Goal: Task Accomplishment & Management: Complete application form

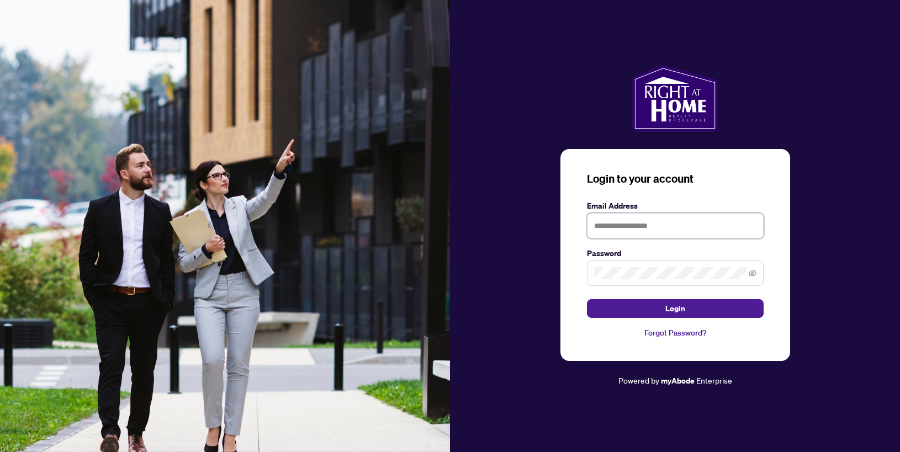
click at [651, 225] on input "text" at bounding box center [675, 225] width 177 height 25
type input "**********"
click at [587, 299] on button "Login" at bounding box center [675, 308] width 177 height 19
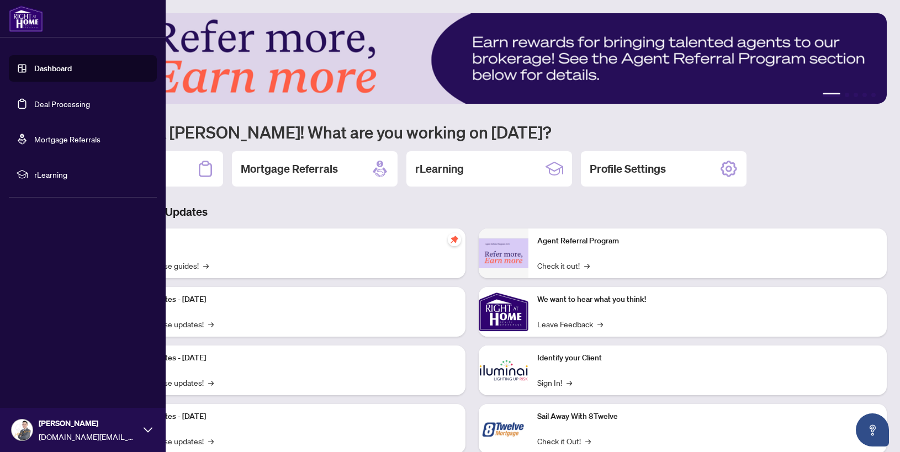
click at [94, 121] on ul "Dashboard Deal Processing Mortgage Referrals rLearning" at bounding box center [83, 121] width 148 height 132
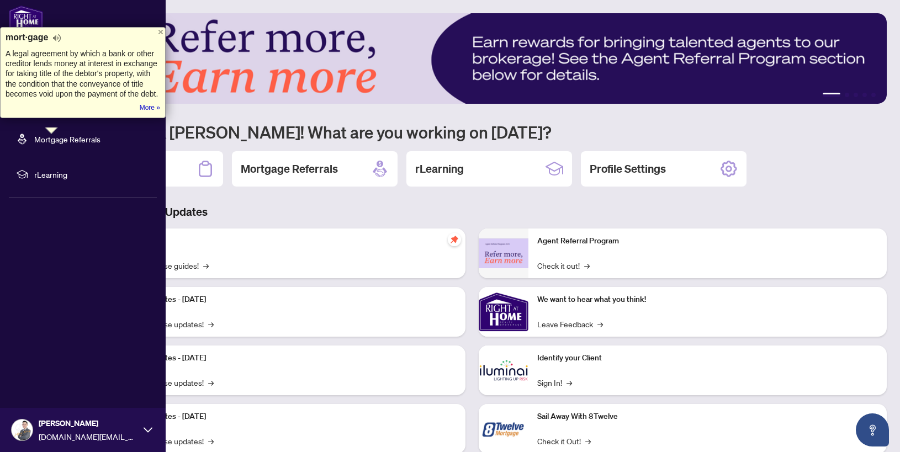
click at [47, 230] on div "Dashboard Deal Processing Mortgage Referrals rLearning Jeffery Wang Jefferywang…" at bounding box center [83, 226] width 166 height 452
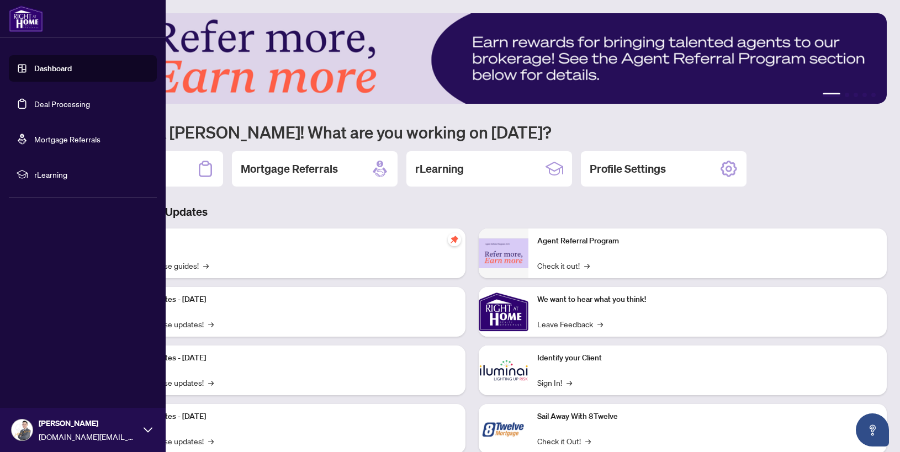
click at [59, 99] on link "Deal Processing" at bounding box center [62, 104] width 56 height 10
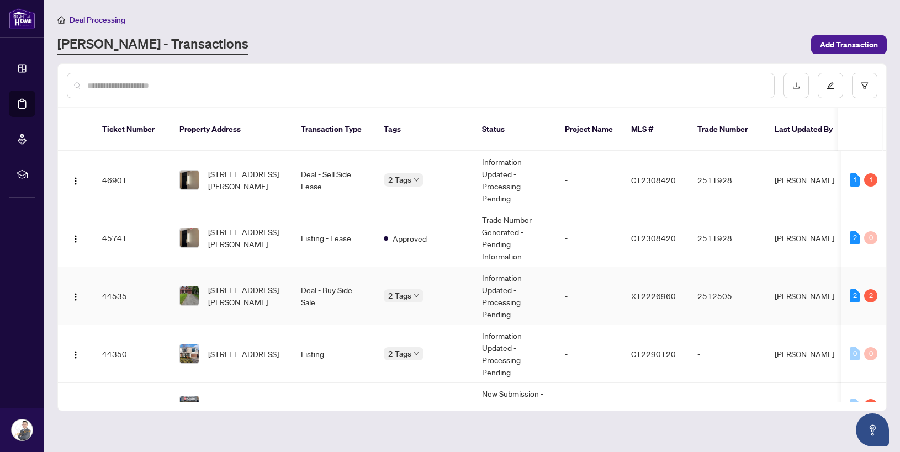
click at [591, 291] on td "-" at bounding box center [589, 296] width 66 height 58
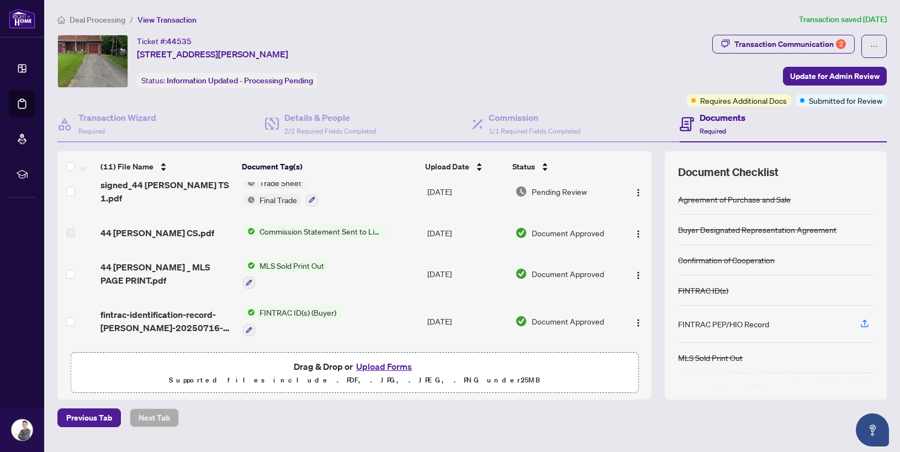
scroll to position [138, 0]
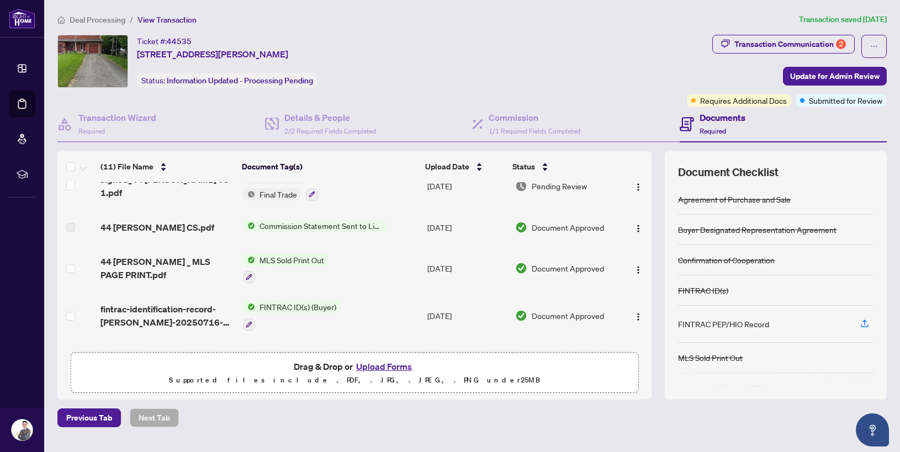
click at [193, 221] on div "44 [PERSON_NAME] CS.pdf" at bounding box center [167, 227] width 134 height 13
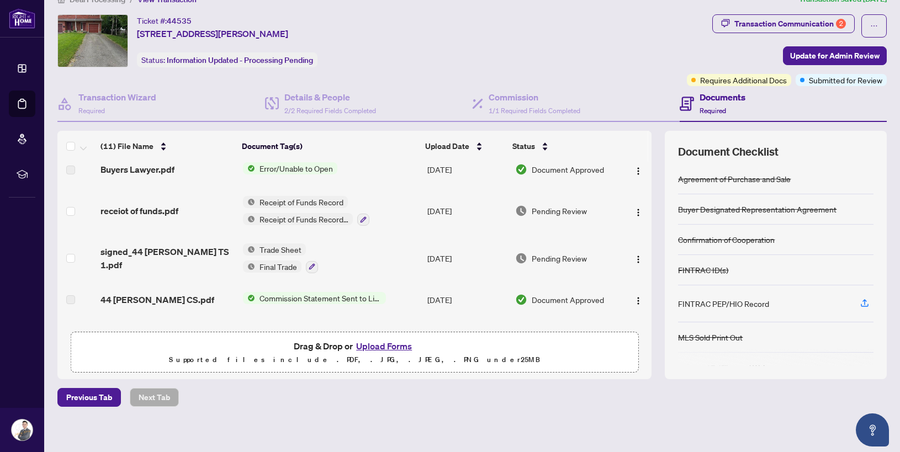
scroll to position [0, 0]
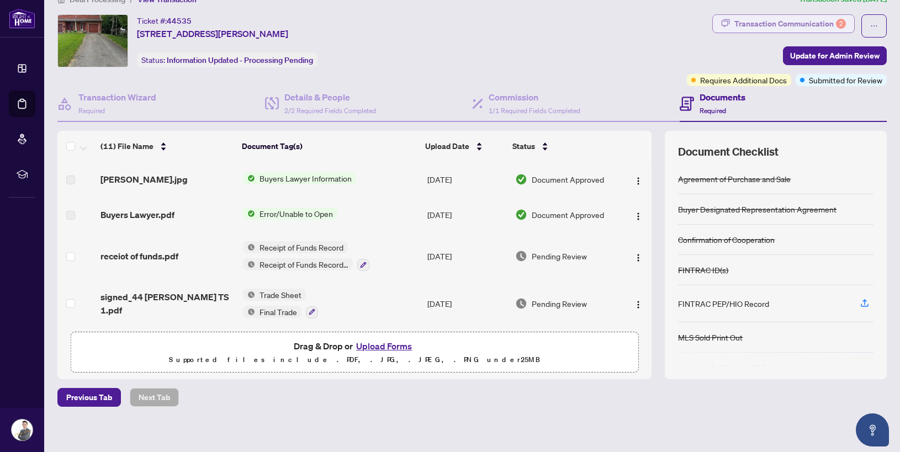
click at [761, 21] on div "Transaction Communication 2" at bounding box center [790, 24] width 112 height 18
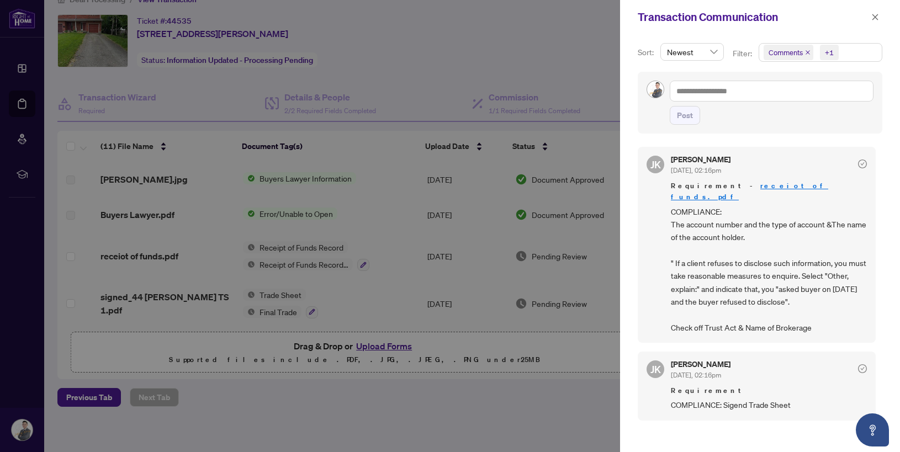
scroll to position [2, 0]
drag, startPoint x: 816, startPoint y: 310, endPoint x: 668, endPoint y: 315, distance: 147.5
click at [668, 315] on div "JK Jaye Khosravi Aug/12/2025, 02:16pm Requirement - receiot of funds.pdf COMPLI…" at bounding box center [757, 243] width 238 height 196
copy span "Check off Trust Act & Name of Brokerage"
click at [67, 135] on div at bounding box center [450, 226] width 900 height 452
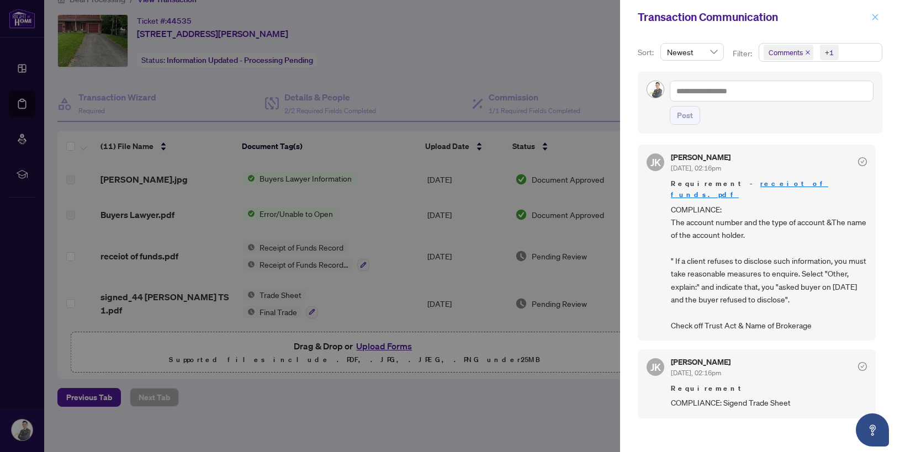
click at [876, 9] on span "button" at bounding box center [875, 17] width 8 height 18
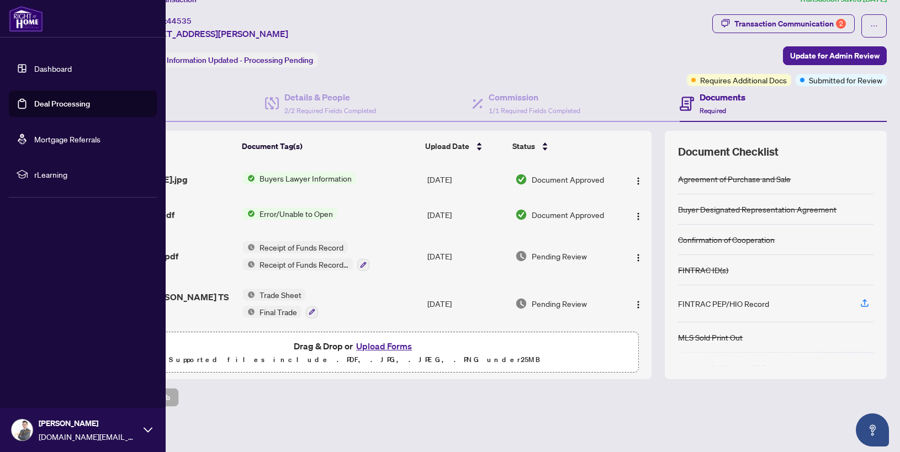
click at [34, 99] on link "Deal Processing" at bounding box center [62, 104] width 56 height 10
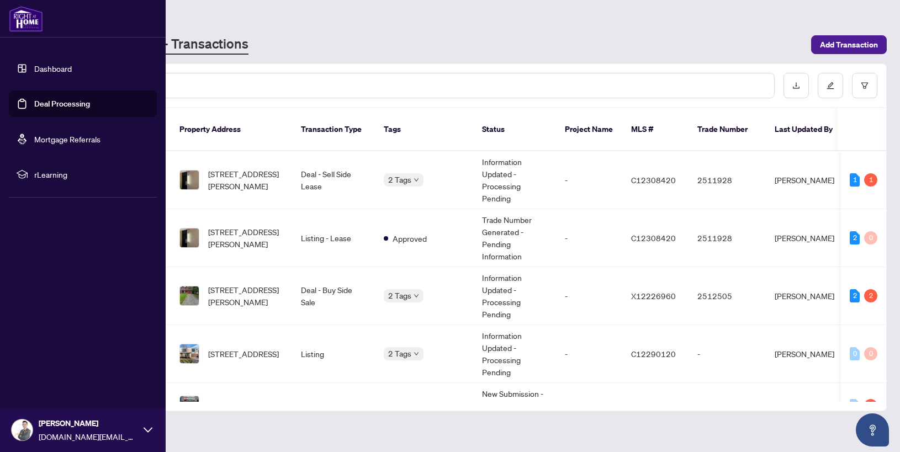
click at [39, 104] on link "Deal Processing" at bounding box center [62, 104] width 56 height 10
click at [51, 103] on link "Deal Processing" at bounding box center [62, 104] width 56 height 10
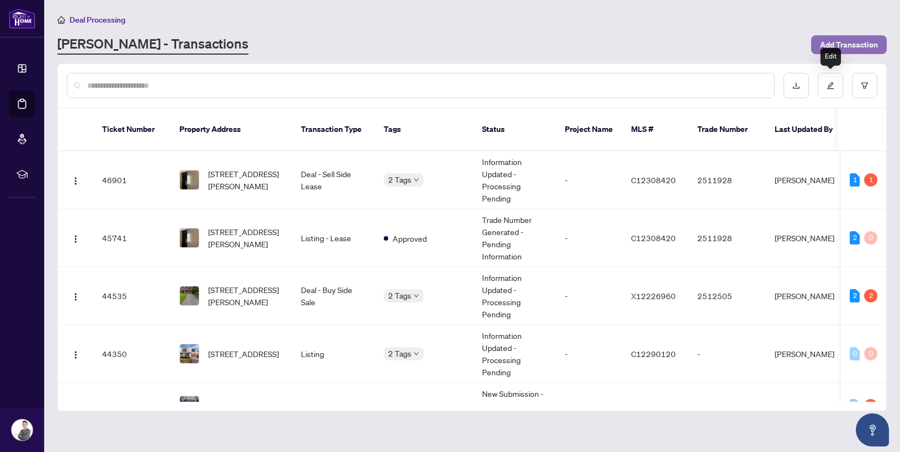
click at [815, 40] on button "Add Transaction" at bounding box center [849, 44] width 76 height 19
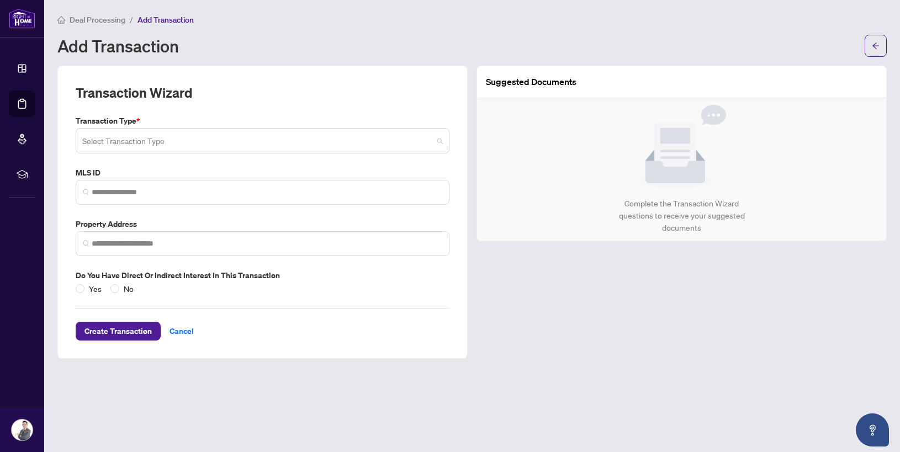
click at [162, 150] on input "search" at bounding box center [257, 142] width 351 height 24
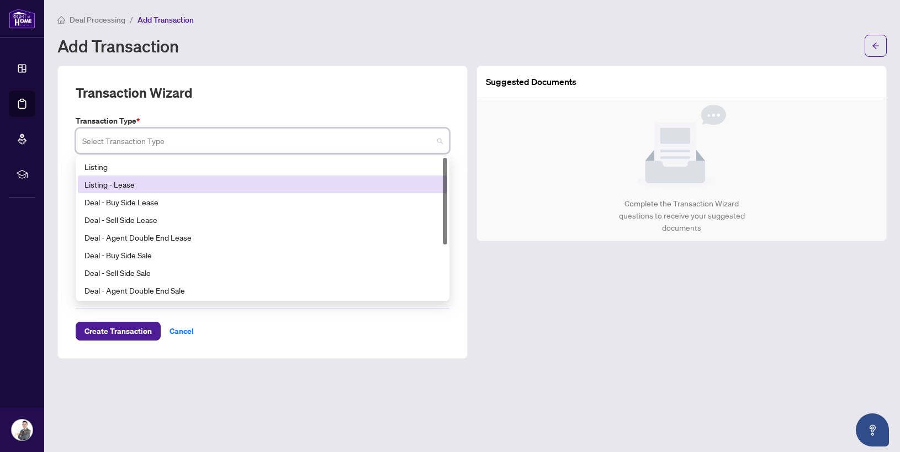
click at [174, 181] on div "Listing - Lease" at bounding box center [262, 184] width 356 height 12
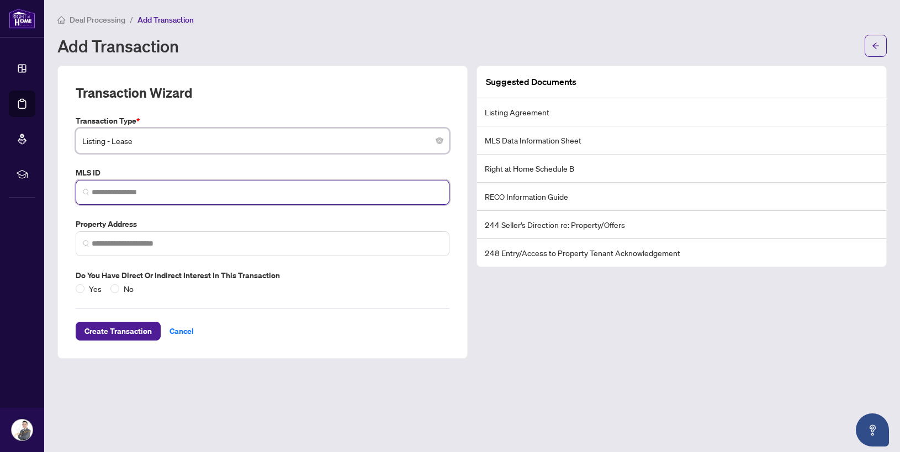
click at [222, 190] on input "search" at bounding box center [267, 193] width 351 height 12
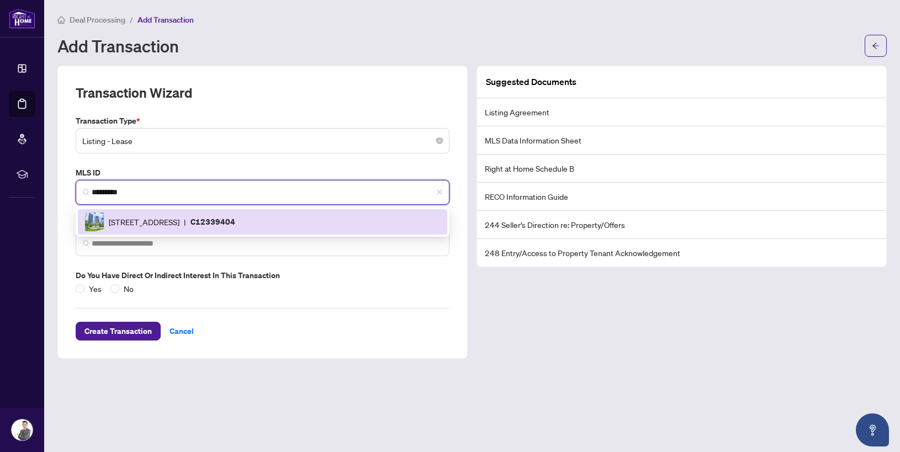
click at [195, 229] on div "2 Sonic Way, Toronto, Ontario M3C 0P2, Canada | C12339404" at bounding box center [262, 222] width 356 height 20
type input "*********"
type input "**********"
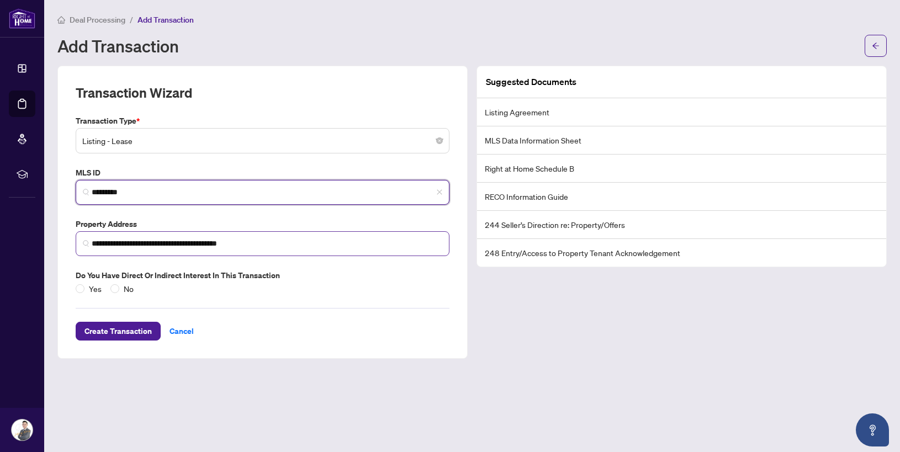
type input "*********"
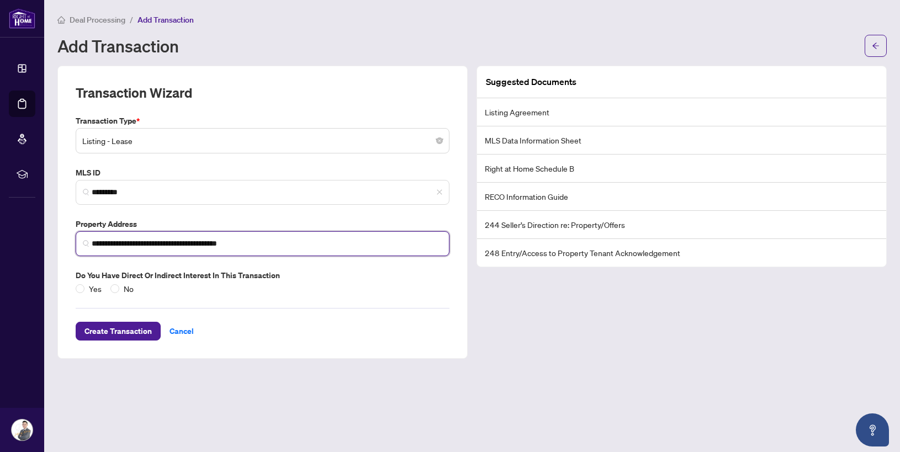
click at [93, 243] on input "**********" at bounding box center [267, 244] width 351 height 12
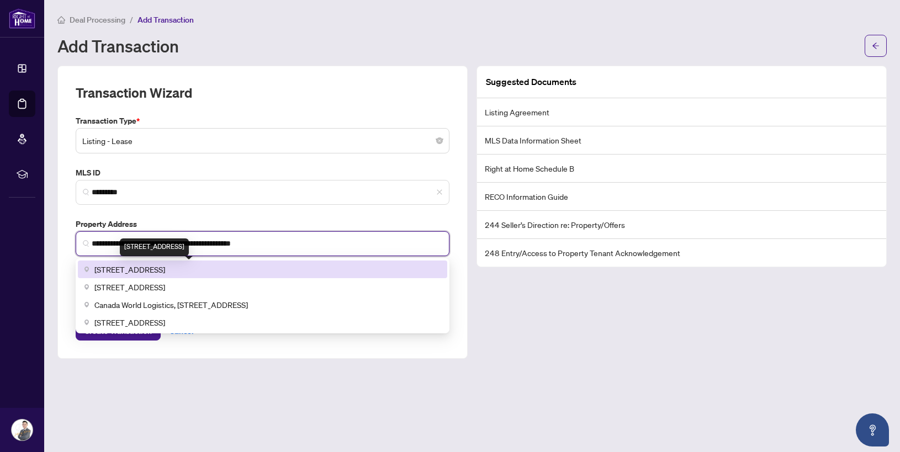
click at [165, 269] on span "[STREET_ADDRESS]" at bounding box center [129, 269] width 71 height 12
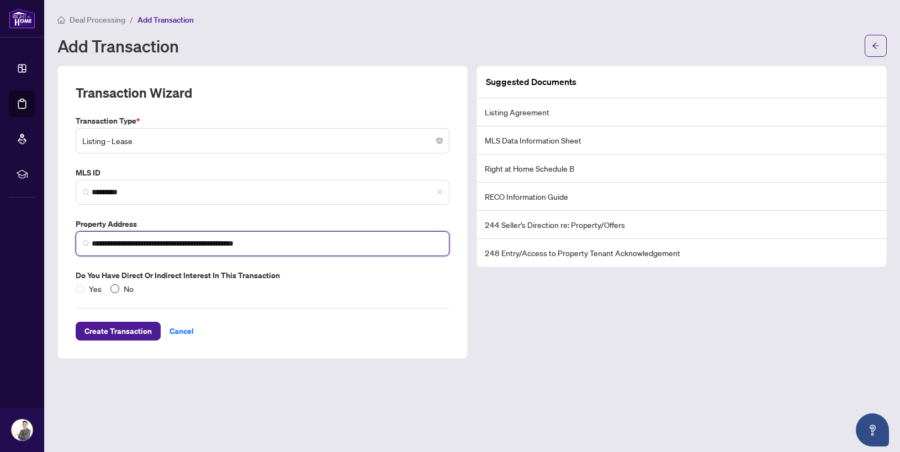
type input "**********"
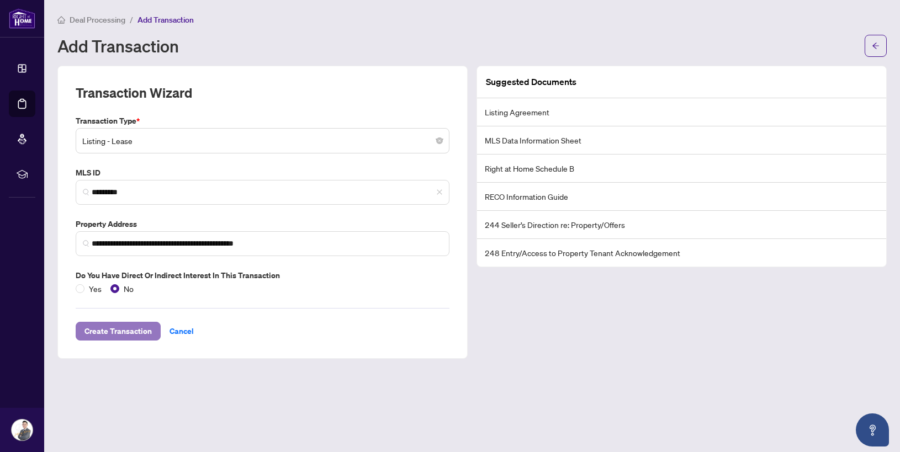
click at [127, 328] on span "Create Transaction" at bounding box center [117, 331] width 67 height 18
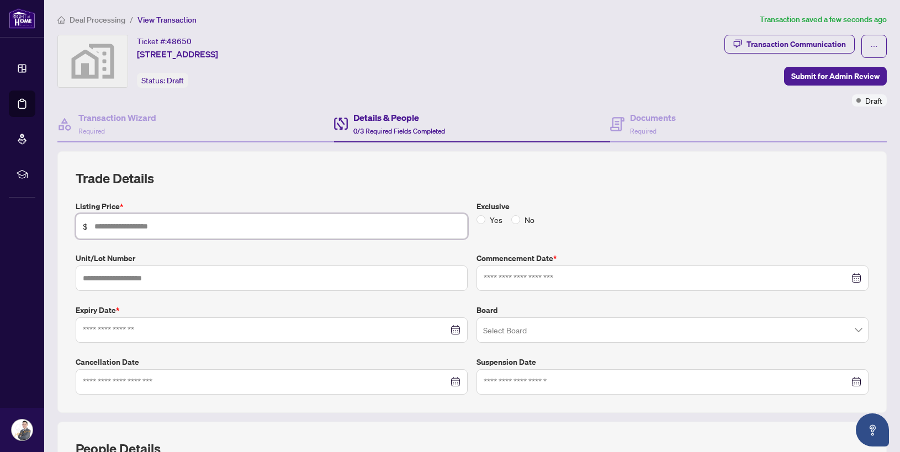
click at [230, 221] on input "text" at bounding box center [277, 226] width 366 height 12
type input "*****"
click at [535, 280] on input at bounding box center [666, 278] width 365 height 12
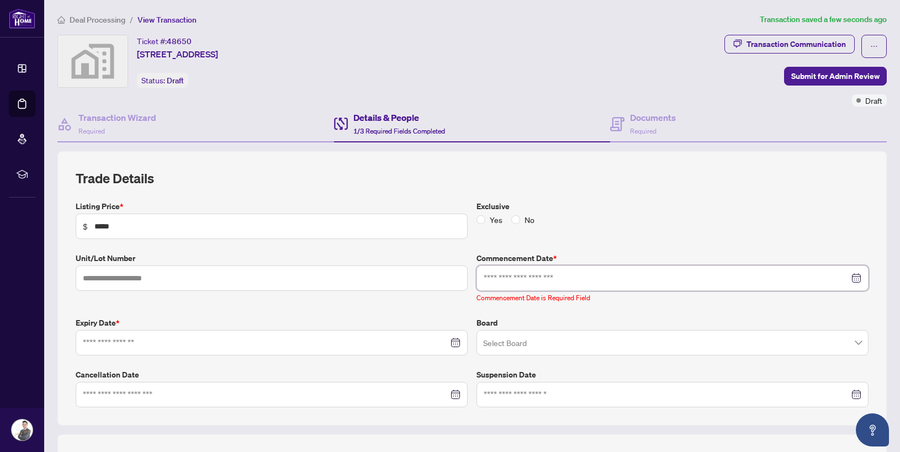
click at [541, 275] on input at bounding box center [666, 278] width 365 height 12
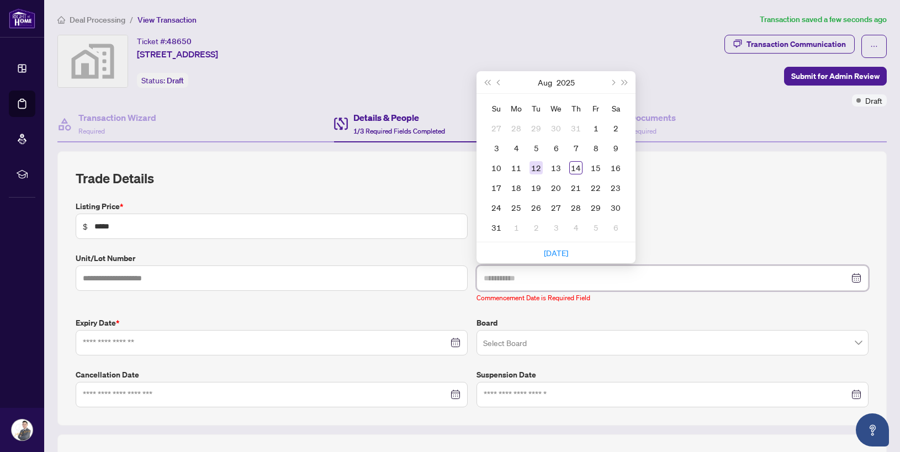
type input "**********"
click at [539, 167] on div "12" at bounding box center [535, 167] width 13 height 13
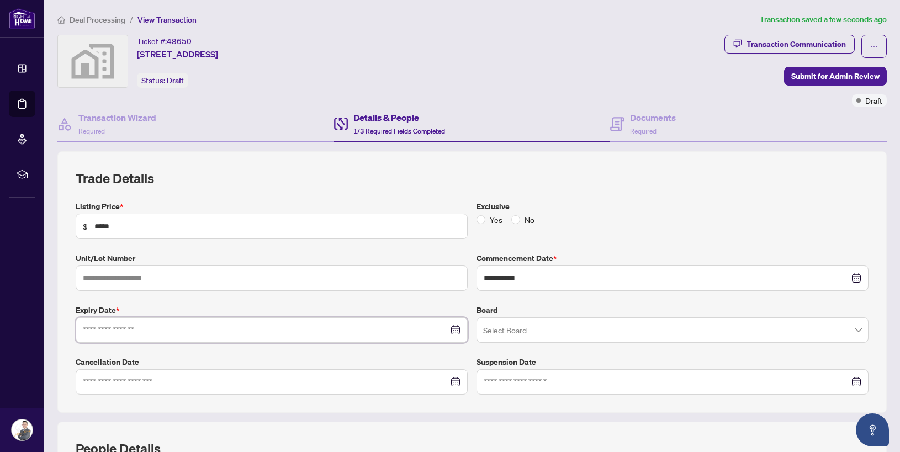
click at [208, 326] on input at bounding box center [265, 330] width 365 height 12
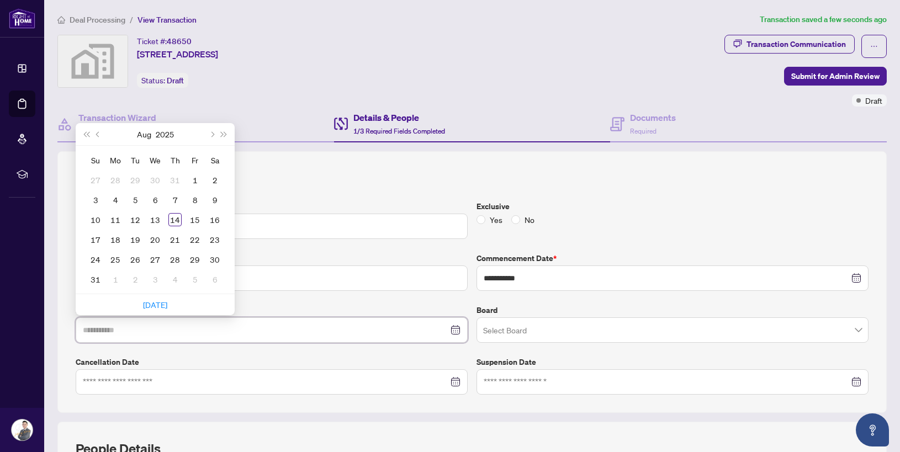
type input "**********"
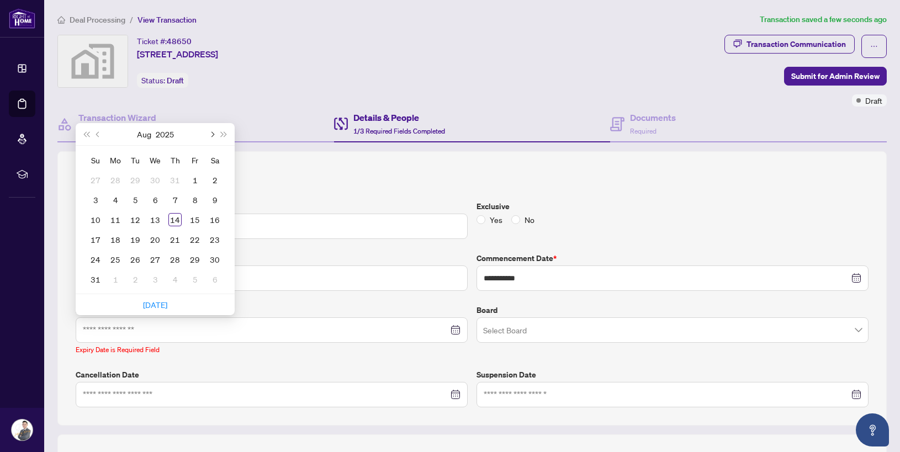
click at [213, 134] on span "Next month (PageDown)" at bounding box center [212, 134] width 6 height 6
type input "**********"
click at [157, 216] on div "12" at bounding box center [154, 219] width 13 height 13
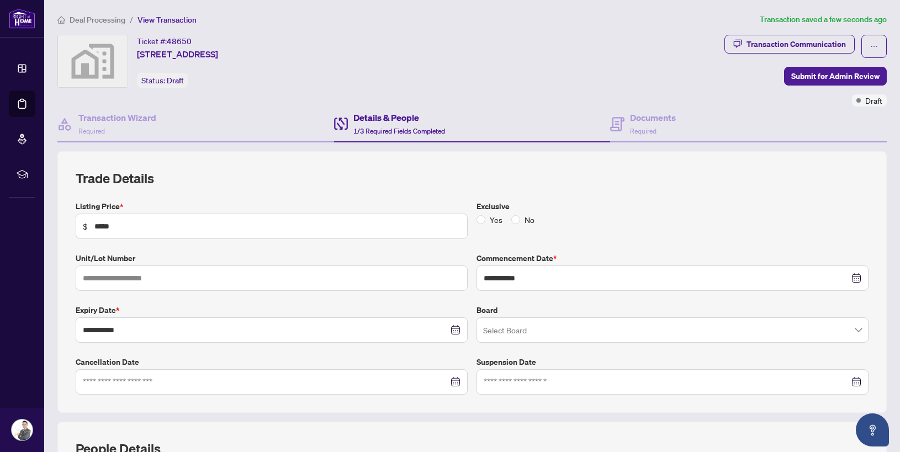
click at [339, 305] on label "Expiry Date *" at bounding box center [272, 310] width 392 height 12
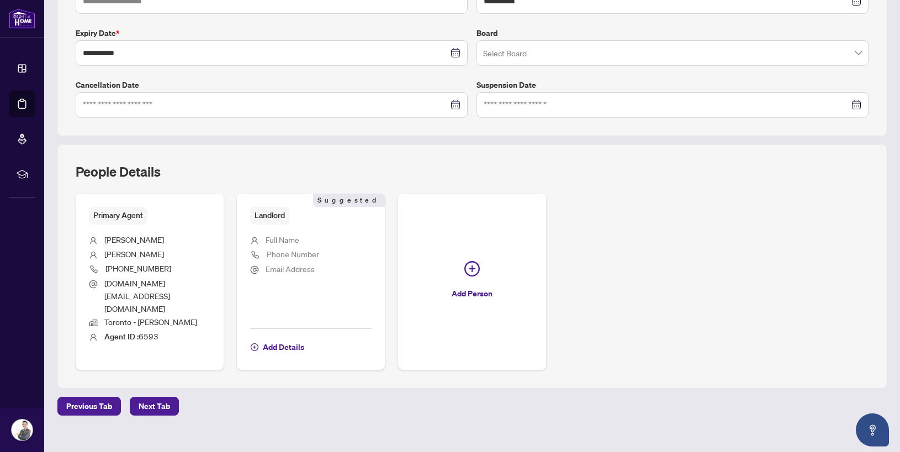
scroll to position [278, 0]
click at [297, 337] on span "Add Details" at bounding box center [283, 346] width 41 height 18
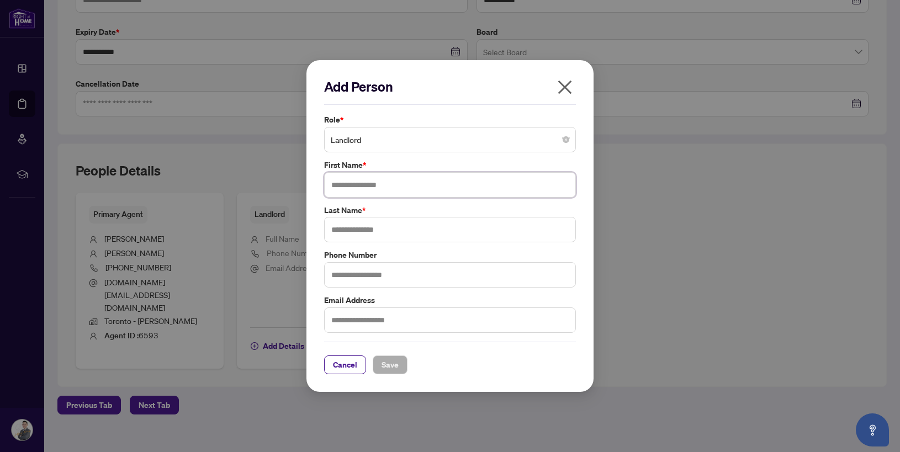
click at [401, 182] on input "text" at bounding box center [450, 184] width 252 height 25
type input "******"
click at [392, 222] on input "text" at bounding box center [450, 229] width 252 height 25
type input "*****"
click at [336, 185] on input "******" at bounding box center [450, 184] width 252 height 25
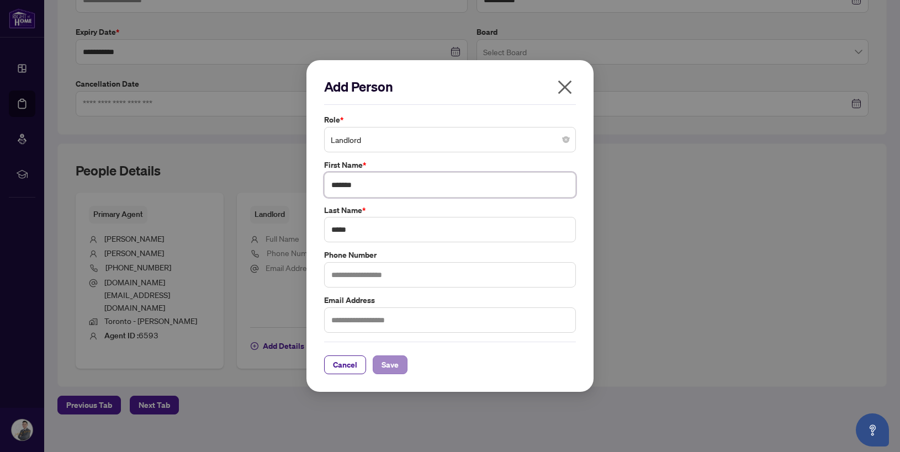
type input "******"
click at [401, 359] on button "Save" at bounding box center [390, 364] width 35 height 19
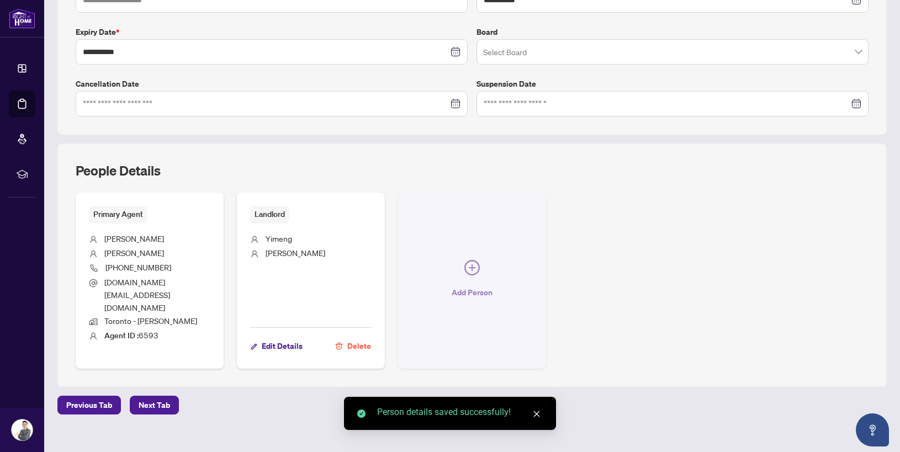
click at [466, 273] on button "Add Person" at bounding box center [472, 281] width 148 height 176
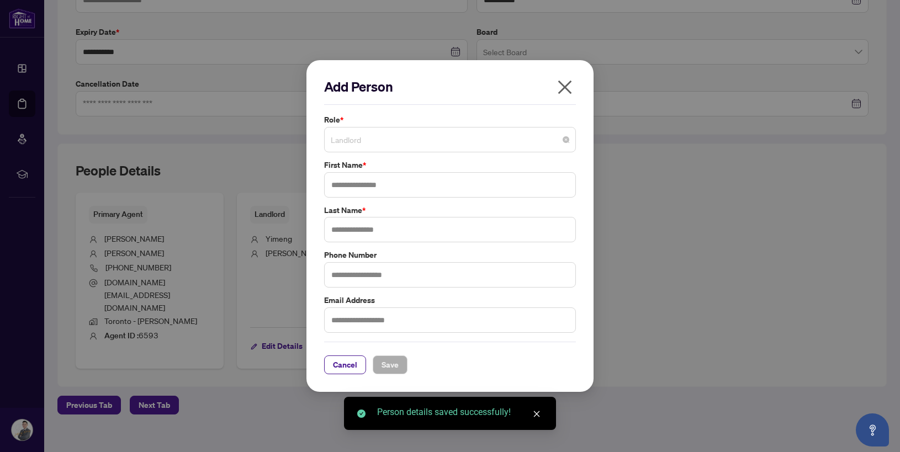
click at [423, 138] on span "Landlord" at bounding box center [450, 139] width 238 height 21
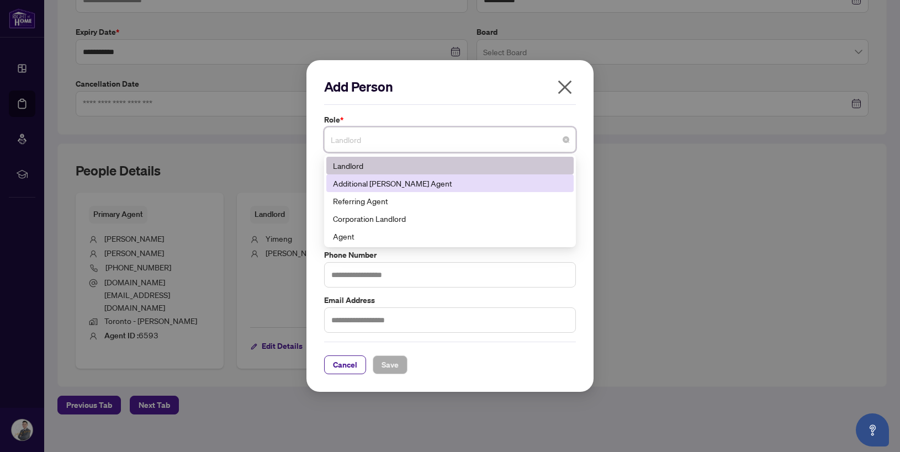
click at [430, 181] on div "Additional RAHR Agent" at bounding box center [450, 183] width 234 height 12
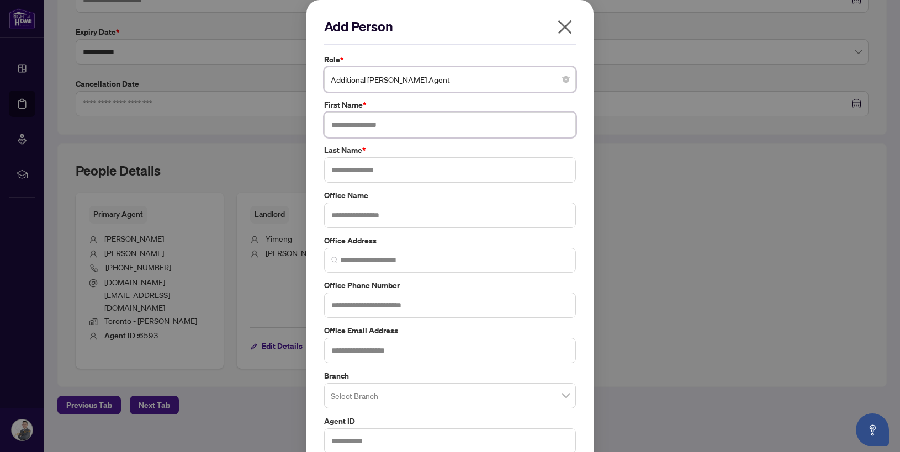
click at [402, 130] on input "text" at bounding box center [450, 124] width 252 height 25
type input "******"
click at [351, 174] on input "text" at bounding box center [450, 169] width 252 height 25
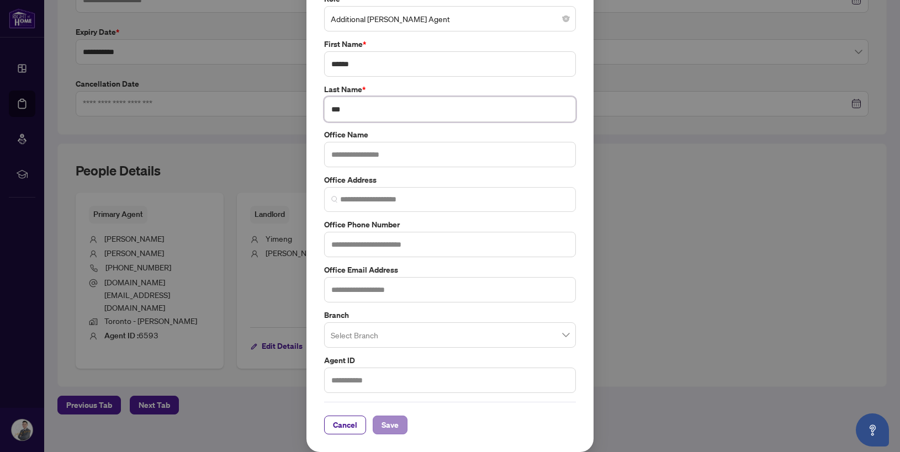
type input "***"
click at [389, 418] on span "Save" at bounding box center [389, 425] width 17 height 18
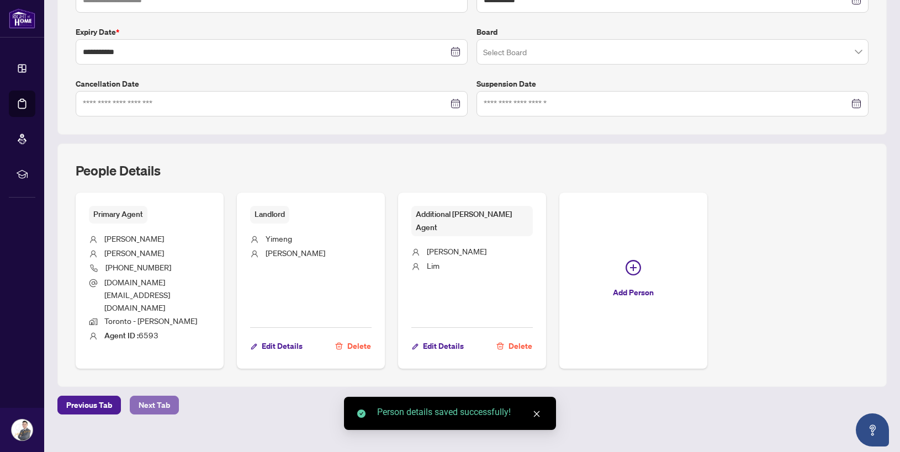
click at [150, 396] on span "Next Tab" at bounding box center [154, 405] width 31 height 18
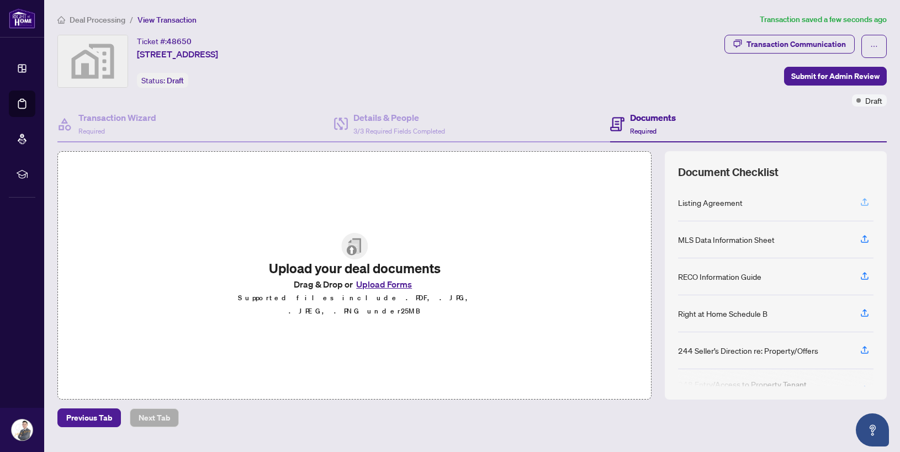
click at [858, 200] on button "button" at bounding box center [865, 202] width 18 height 19
click at [770, 200] on div "Listing Agreement" at bounding box center [775, 202] width 195 height 37
click at [859, 200] on icon "button" at bounding box center [864, 202] width 10 height 10
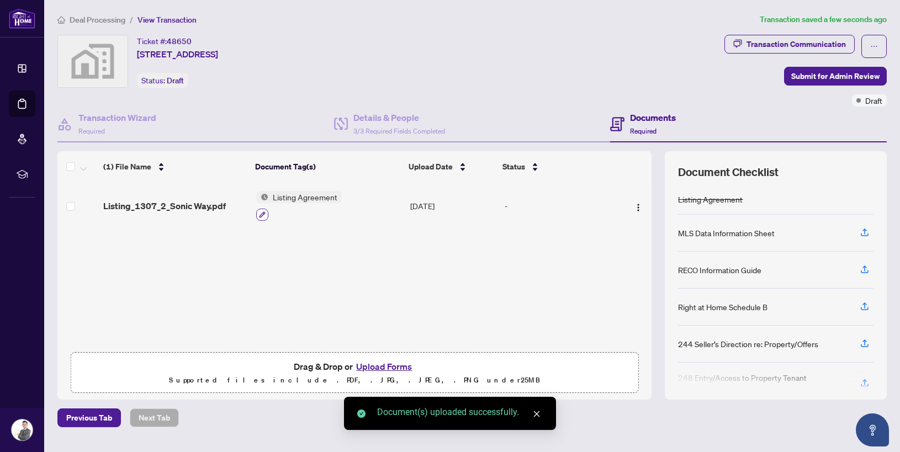
click at [259, 215] on icon "button" at bounding box center [262, 214] width 6 height 6
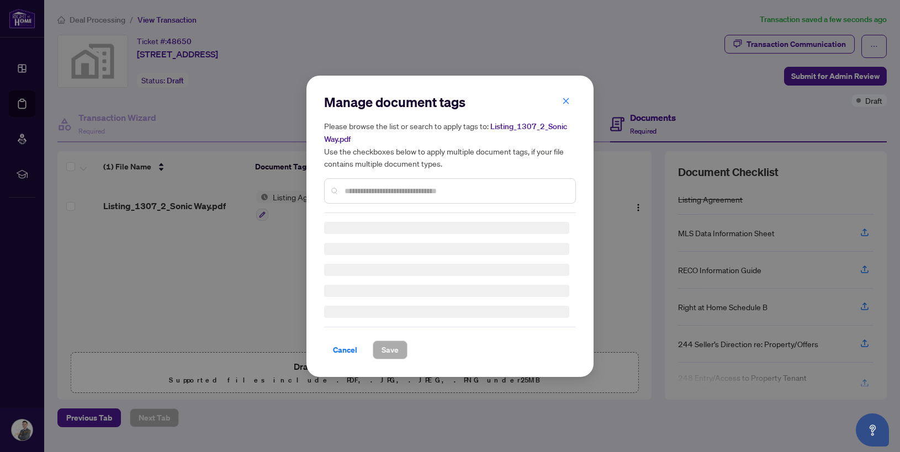
click at [376, 189] on div "Manage document tags Please browse the list or search to apply tags to: Listing…" at bounding box center [450, 153] width 252 height 120
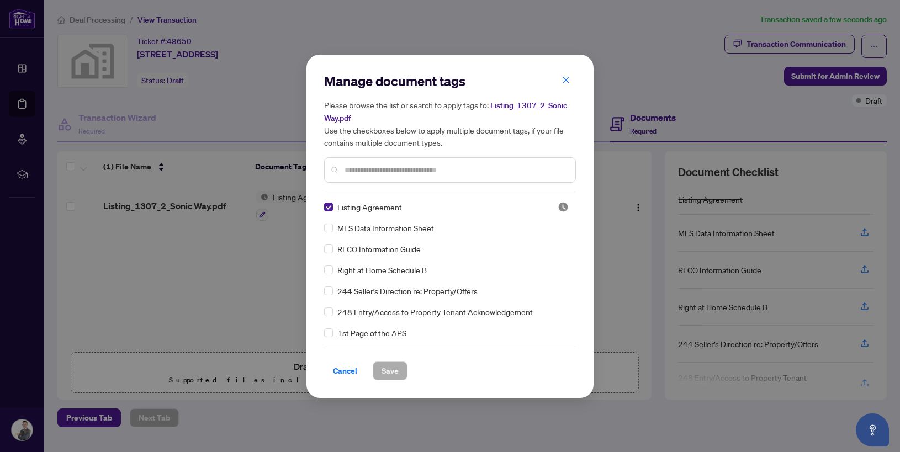
click at [369, 171] on input "text" at bounding box center [455, 170] width 222 height 12
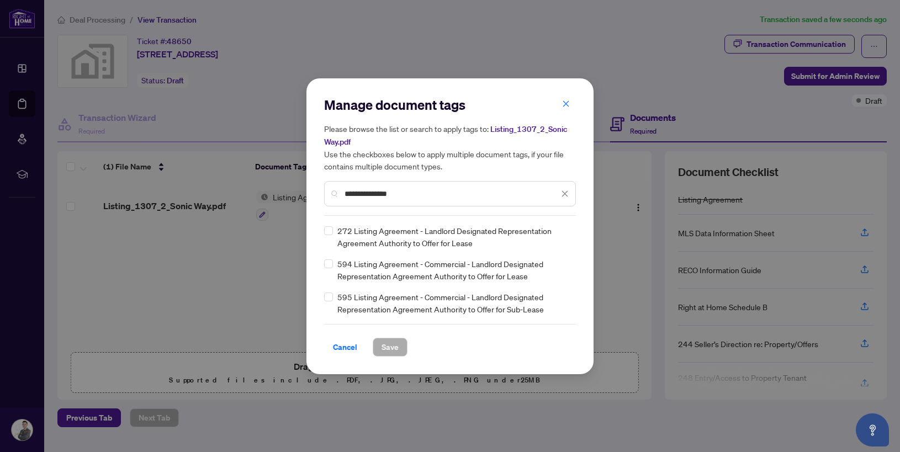
type input "**********"
click at [400, 349] on button "Save" at bounding box center [390, 347] width 35 height 19
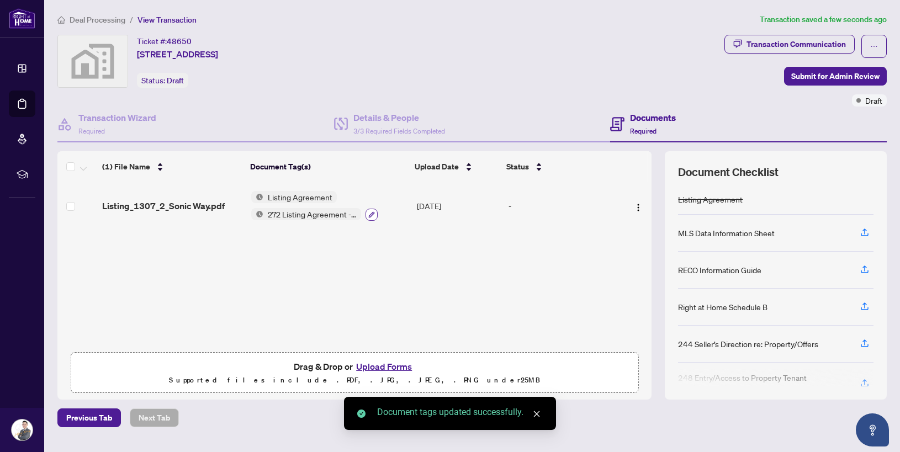
click at [373, 215] on icon "button" at bounding box center [371, 214] width 7 height 7
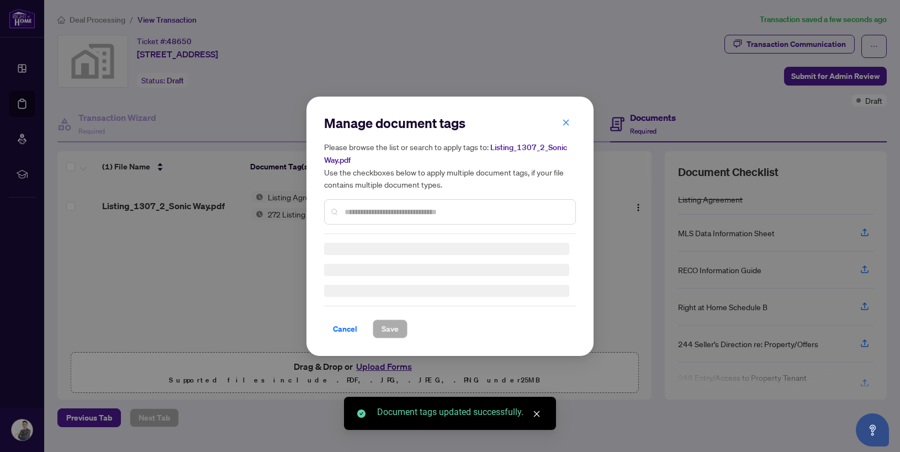
click at [374, 243] on div at bounding box center [450, 270] width 252 height 54
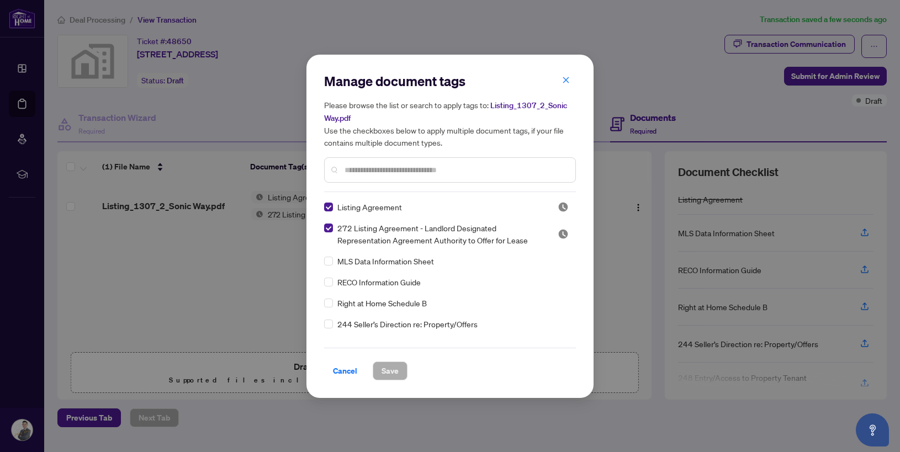
click at [374, 160] on div at bounding box center [450, 169] width 252 height 25
click at [370, 162] on div at bounding box center [450, 169] width 252 height 25
click at [359, 171] on input "text" at bounding box center [455, 170] width 222 height 12
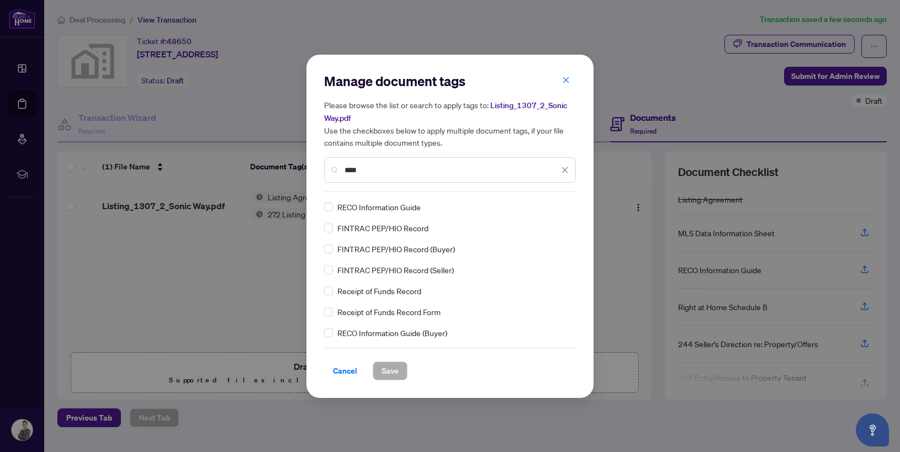
type input "****"
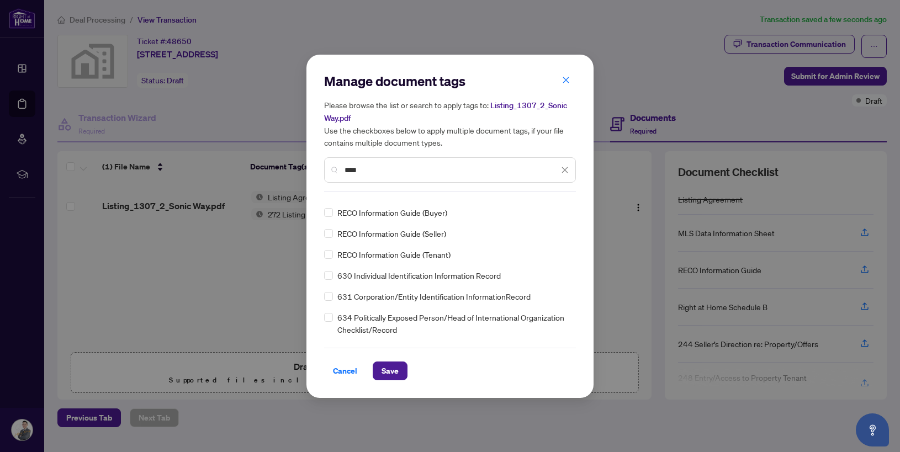
scroll to position [180, 0]
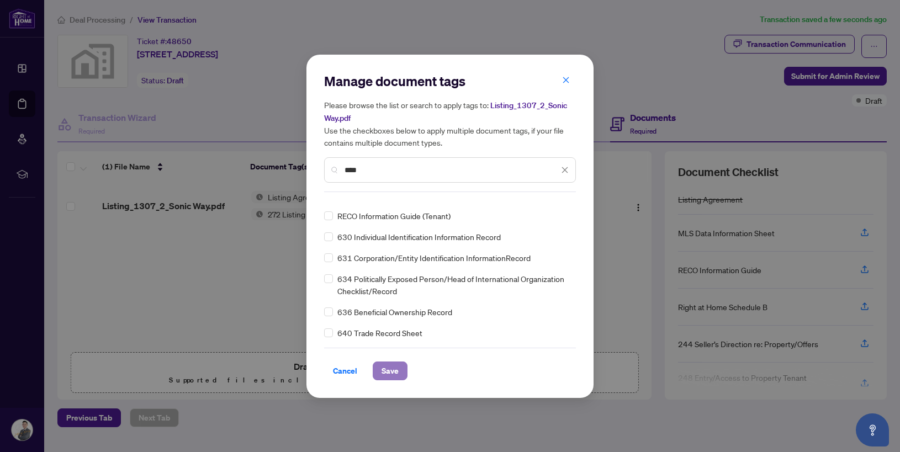
click at [395, 368] on span "Save" at bounding box center [389, 371] width 17 height 18
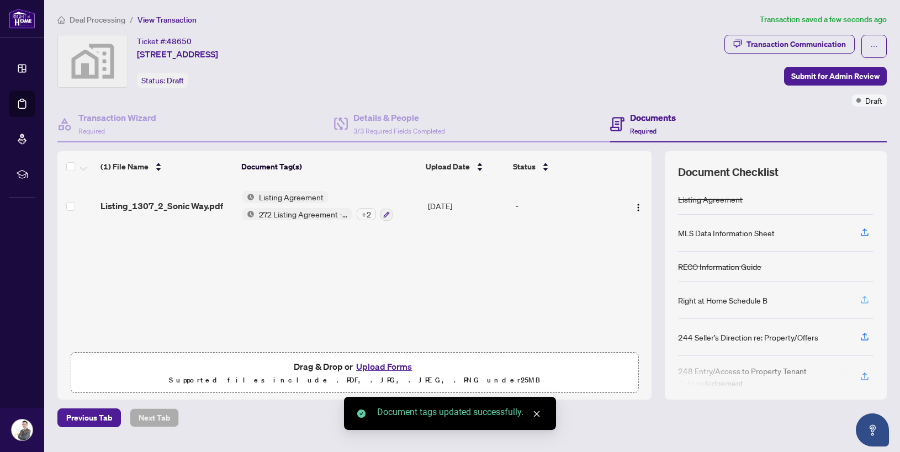
click at [864, 306] on span "button" at bounding box center [864, 300] width 10 height 18
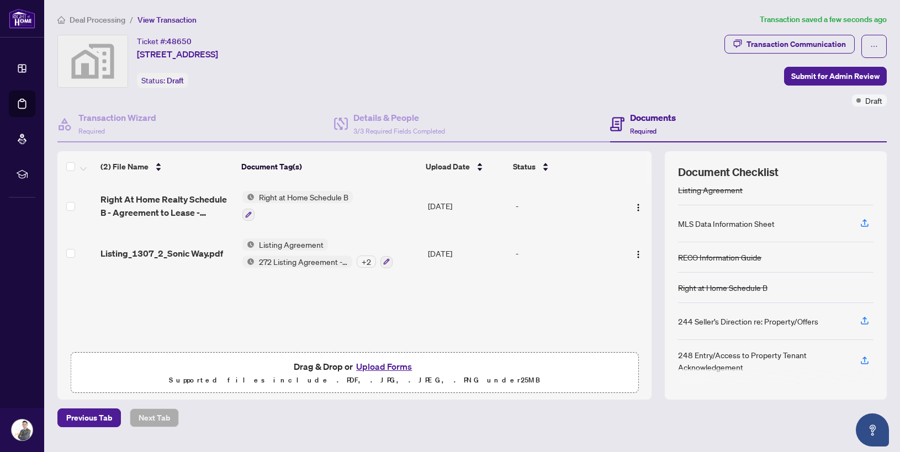
scroll to position [0, 0]
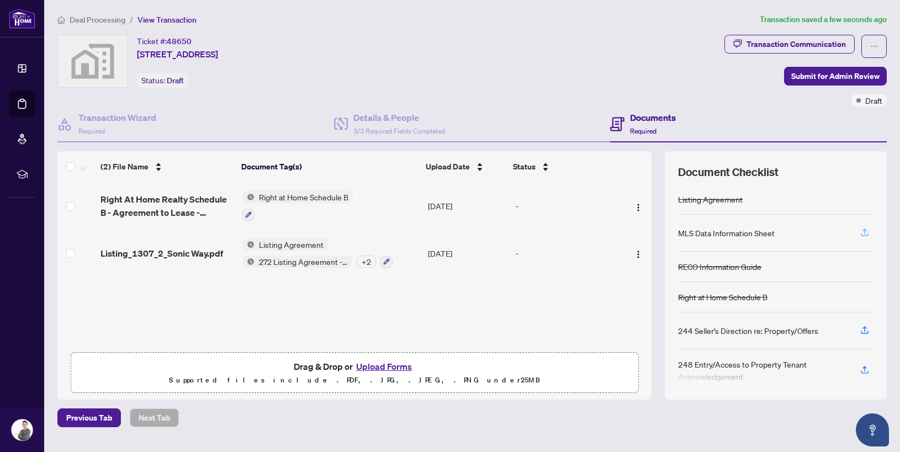
click at [861, 234] on icon "button" at bounding box center [864, 232] width 10 height 10
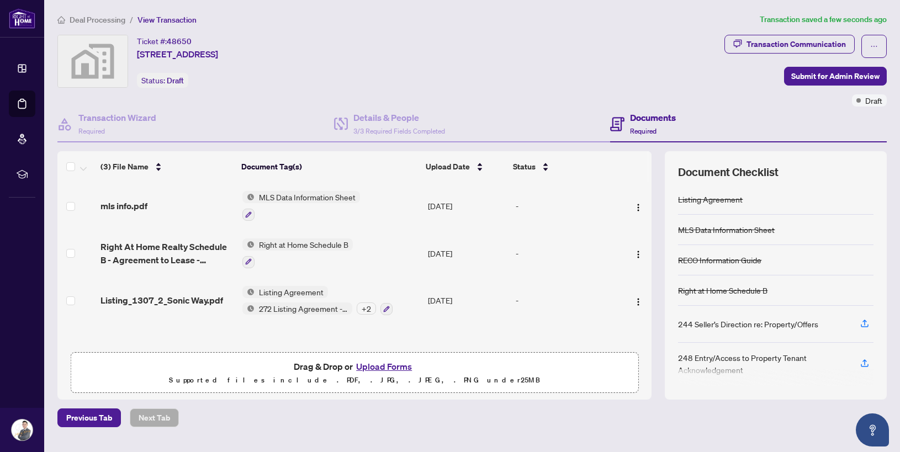
scroll to position [3, 0]
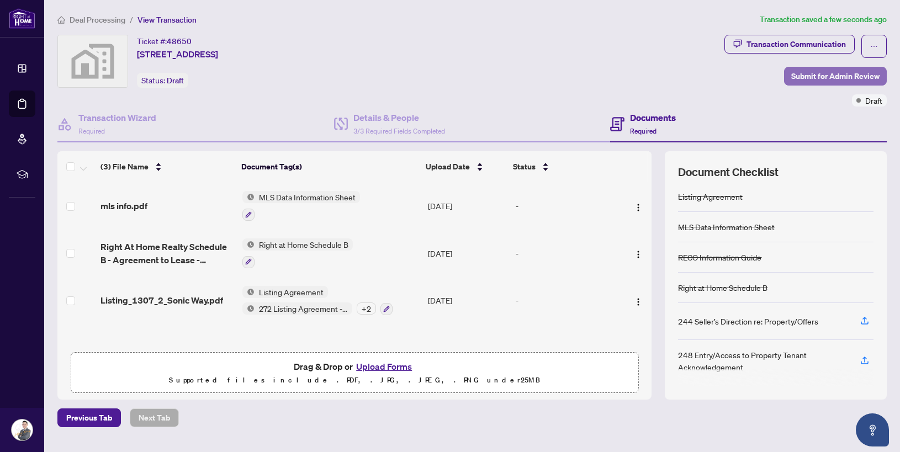
click at [834, 82] on span "Submit for Admin Review" at bounding box center [835, 76] width 88 height 18
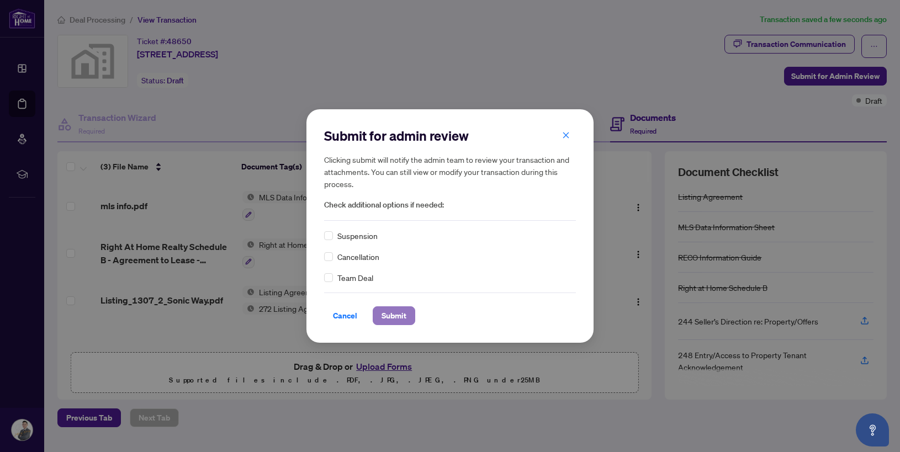
click at [405, 309] on span "Submit" at bounding box center [393, 316] width 25 height 18
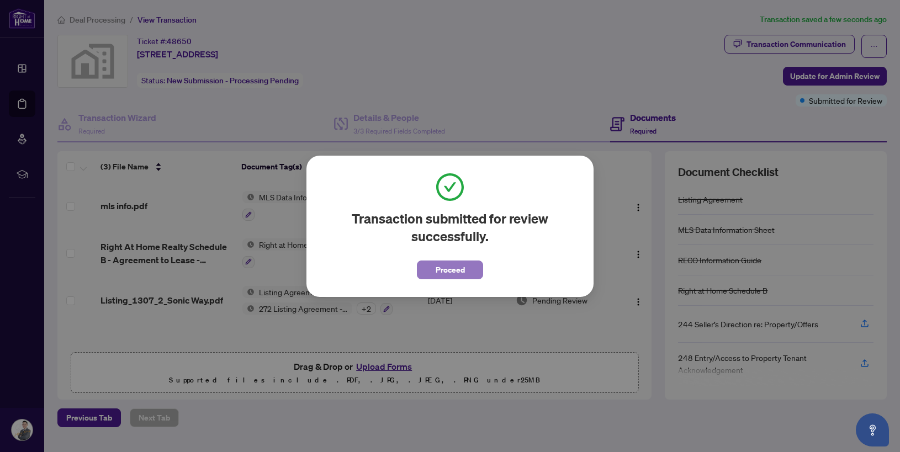
click at [458, 275] on span "Proceed" at bounding box center [450, 270] width 29 height 18
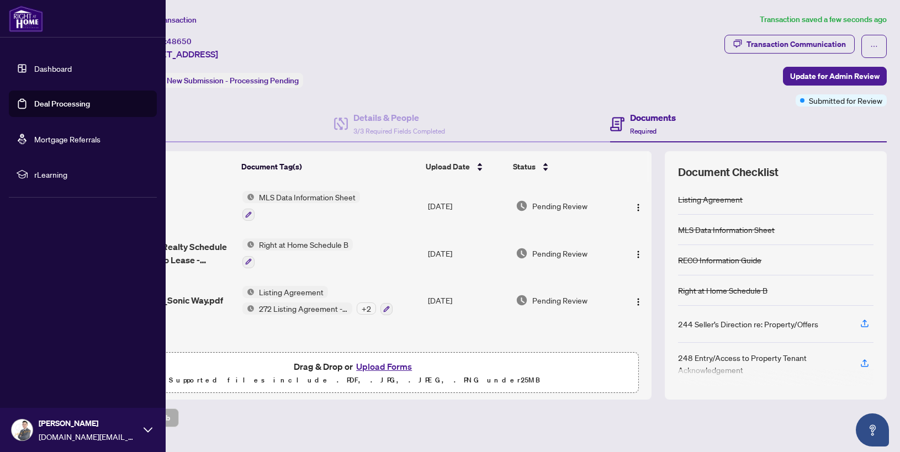
click at [65, 99] on link "Deal Processing" at bounding box center [62, 104] width 56 height 10
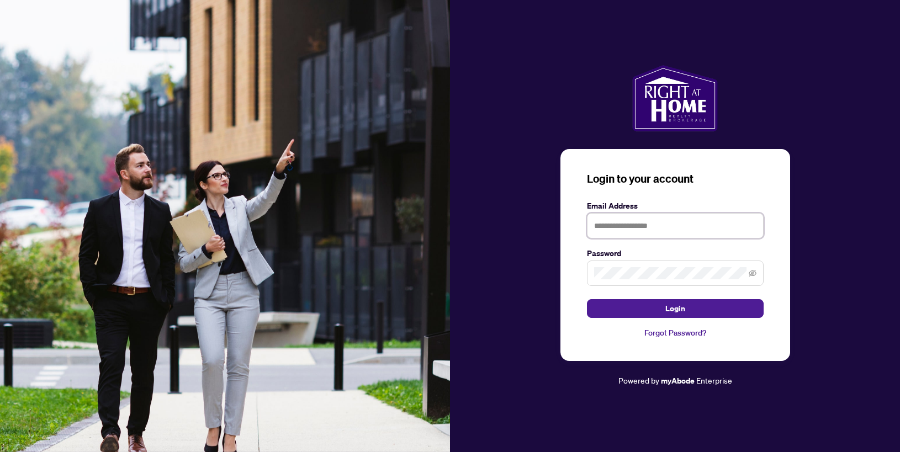
click at [622, 236] on input "text" at bounding box center [675, 225] width 177 height 25
type input "**********"
click at [587, 299] on button "Login" at bounding box center [675, 308] width 177 height 19
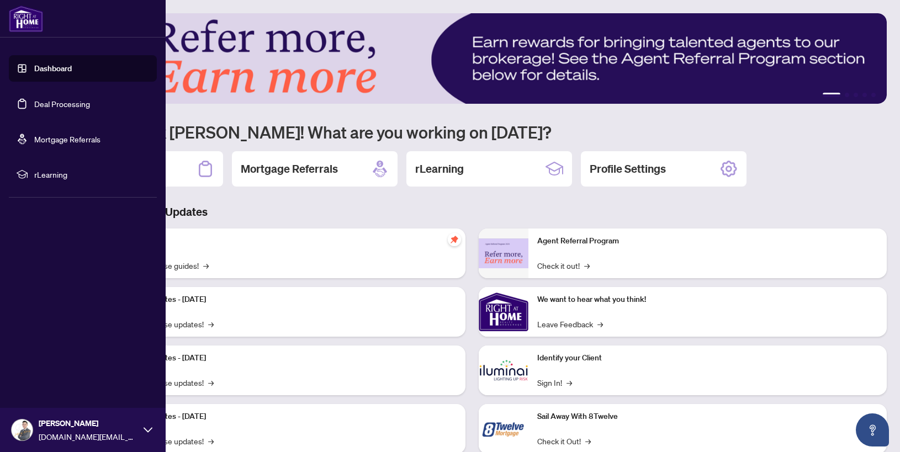
click at [45, 108] on link "Deal Processing" at bounding box center [62, 104] width 56 height 10
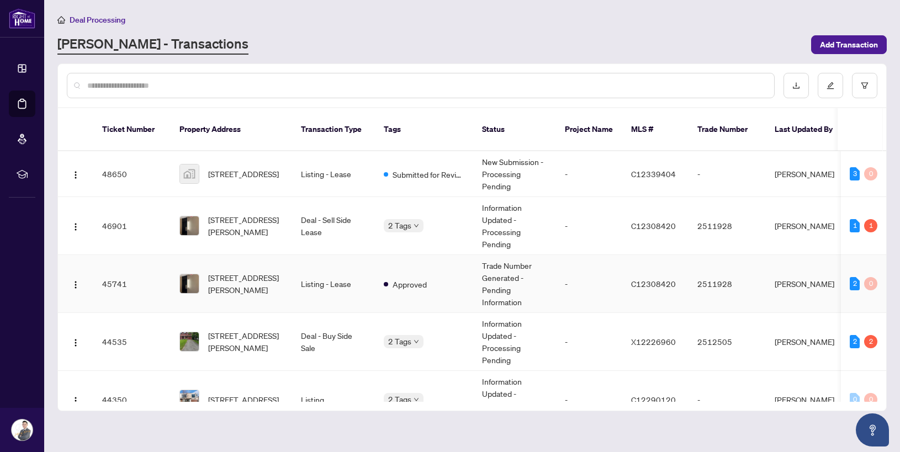
click at [446, 268] on td "Approved" at bounding box center [424, 284] width 98 height 58
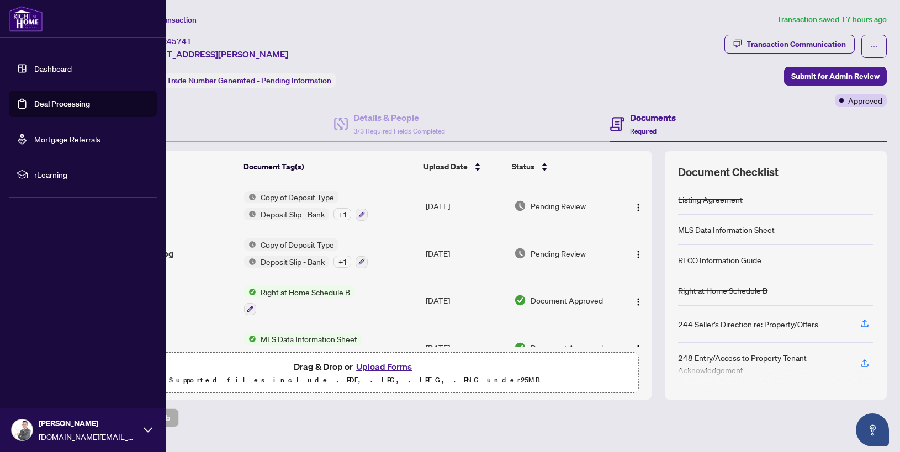
click at [39, 99] on link "Deal Processing" at bounding box center [62, 104] width 56 height 10
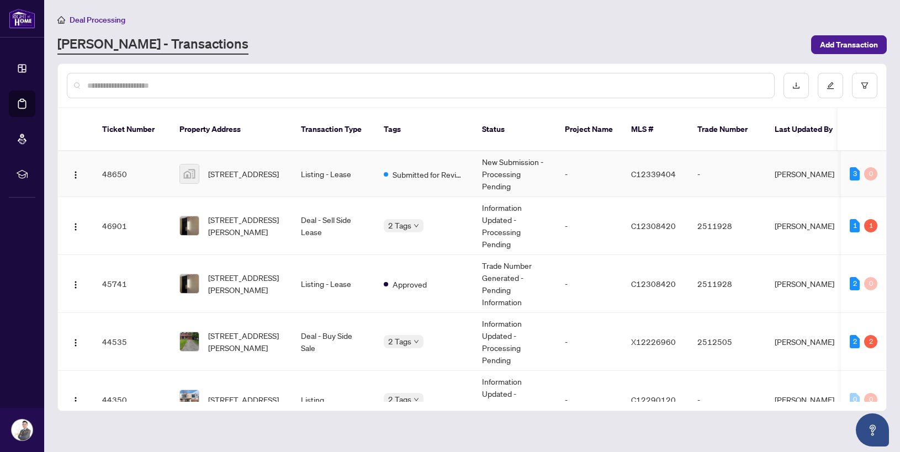
click at [420, 176] on td "Submitted for Review" at bounding box center [424, 174] width 98 height 46
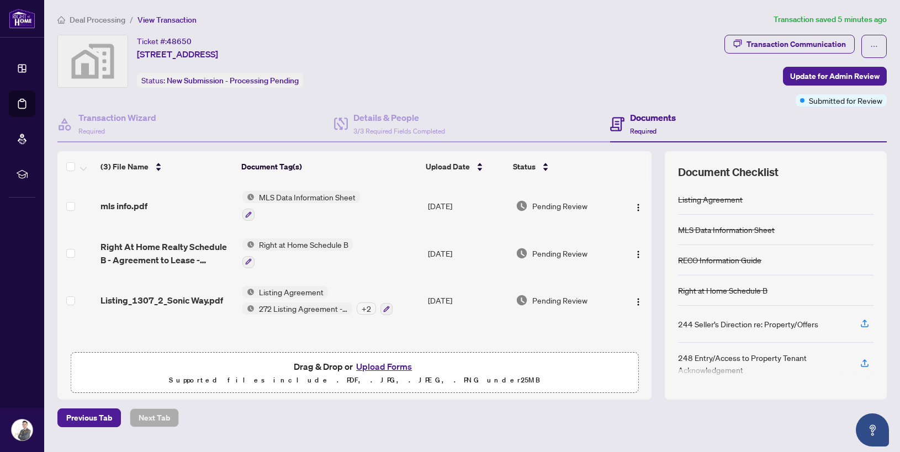
scroll to position [1, 0]
click at [384, 364] on button "Upload Forms" at bounding box center [384, 366] width 62 height 14
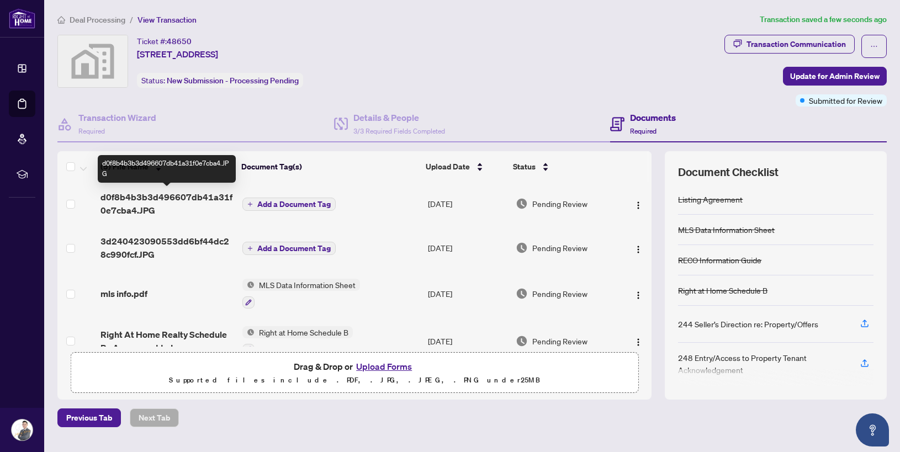
click at [190, 192] on span "d0f8b4b3b3d496607db41a31f0e7cba4.JPG" at bounding box center [166, 203] width 133 height 26
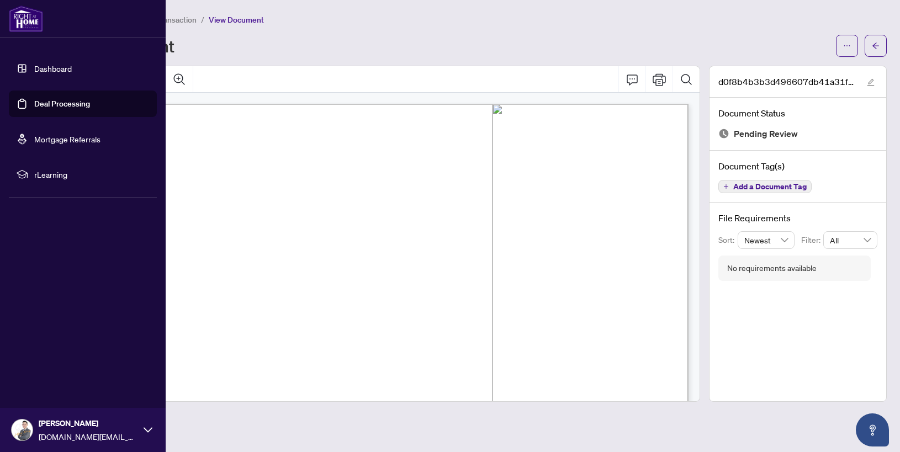
click at [75, 109] on link "Deal Processing" at bounding box center [62, 104] width 56 height 10
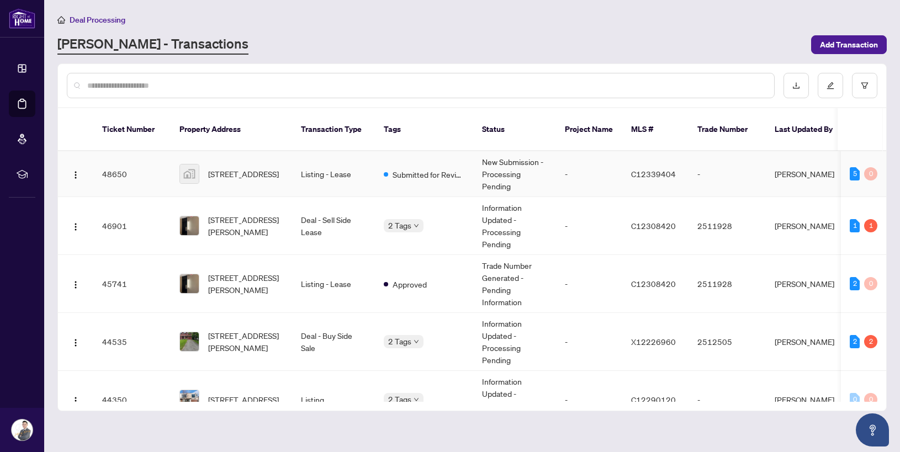
click at [346, 167] on td "Listing - Lease" at bounding box center [333, 174] width 83 height 46
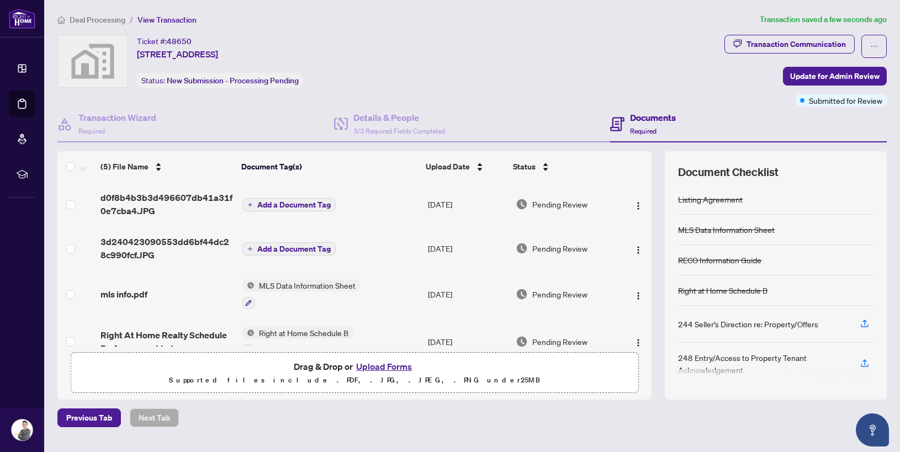
click at [312, 202] on span "Add a Document Tag" at bounding box center [293, 205] width 73 height 8
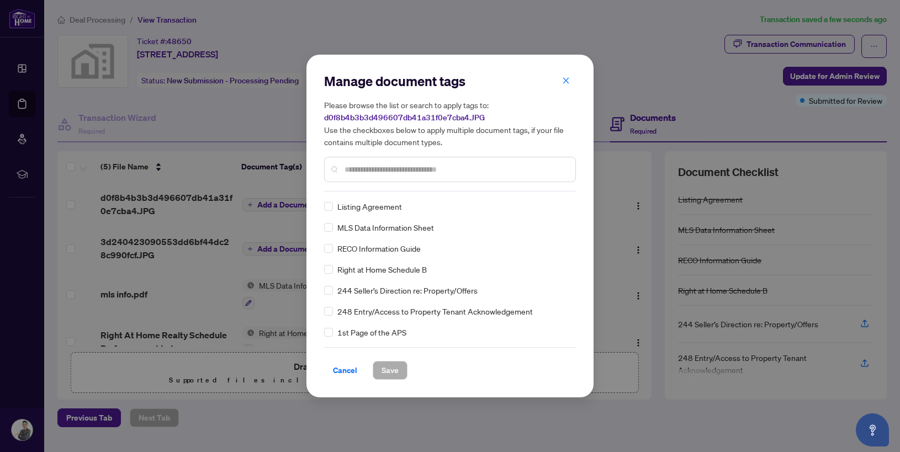
click at [413, 175] on input "text" at bounding box center [455, 169] width 222 height 12
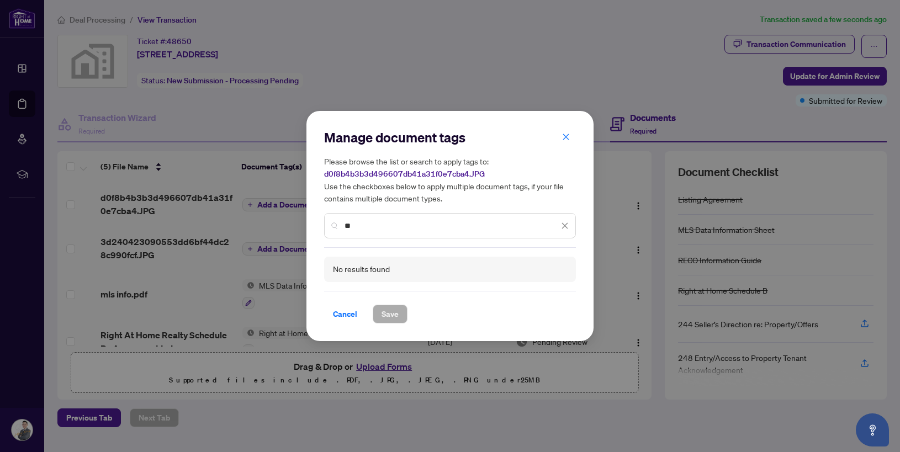
type input "*"
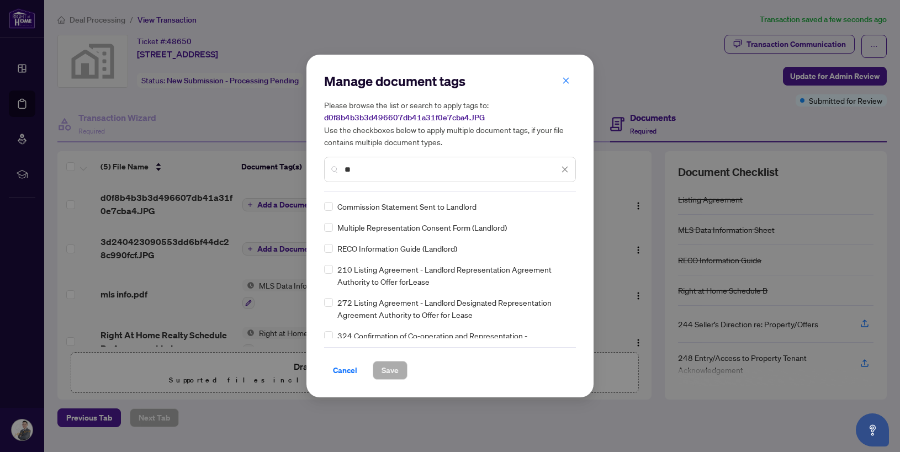
type input "*"
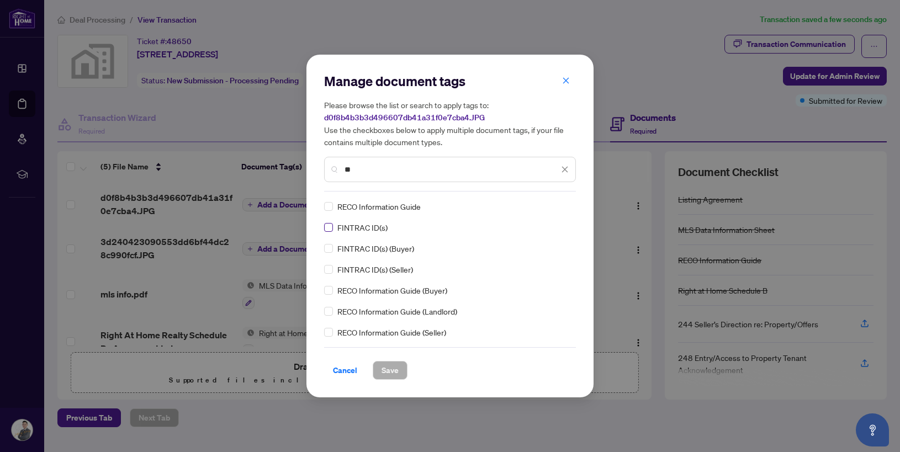
type input "**"
click at [386, 372] on span "Save" at bounding box center [389, 371] width 17 height 18
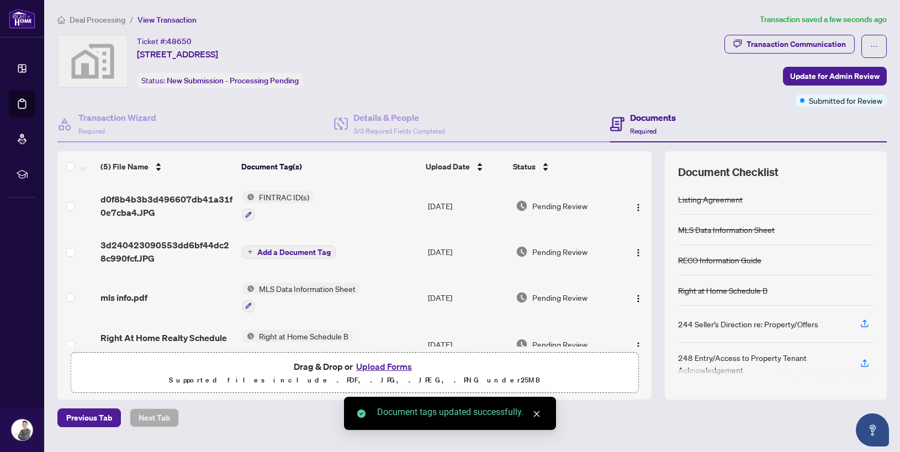
click at [303, 252] on span "Add a Document Tag" at bounding box center [293, 252] width 73 height 8
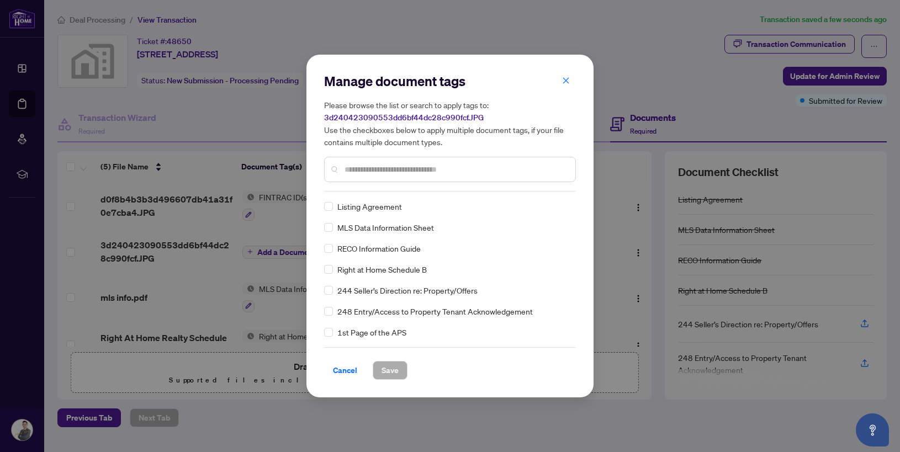
click at [416, 177] on div at bounding box center [450, 169] width 252 height 25
click at [401, 166] on input "text" at bounding box center [455, 169] width 222 height 12
type input "**"
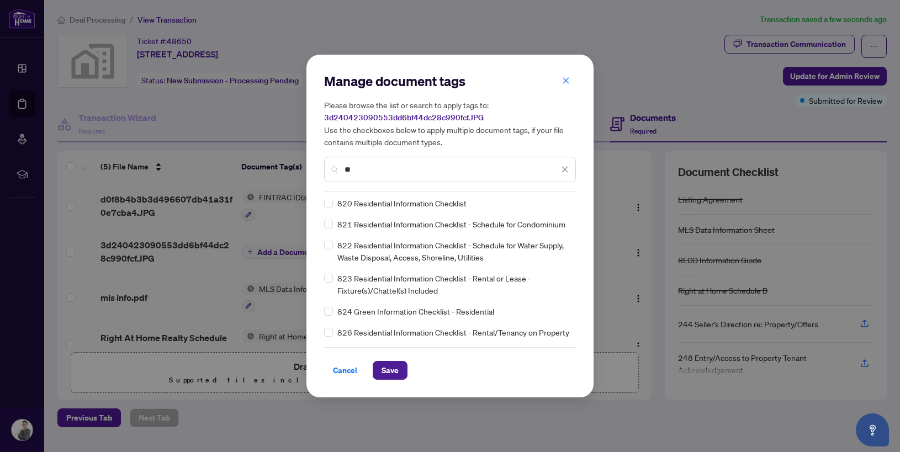
scroll to position [643, 0]
click at [395, 372] on span "Save" at bounding box center [389, 371] width 17 height 18
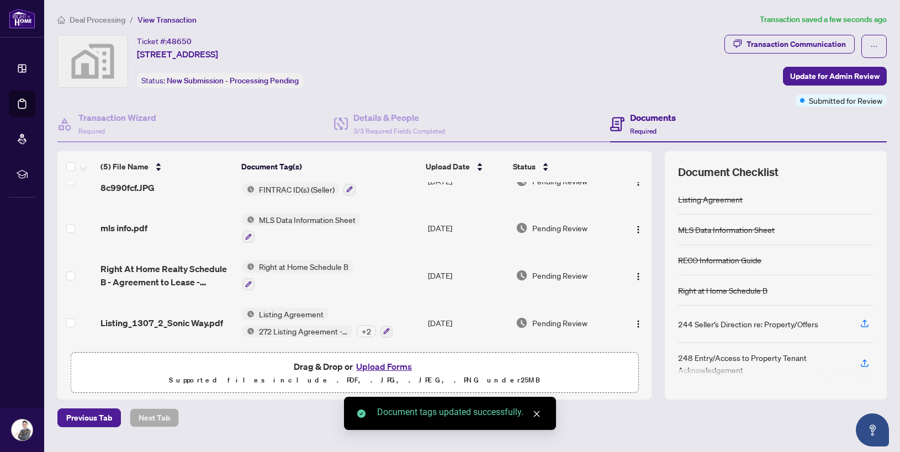
scroll to position [0, 0]
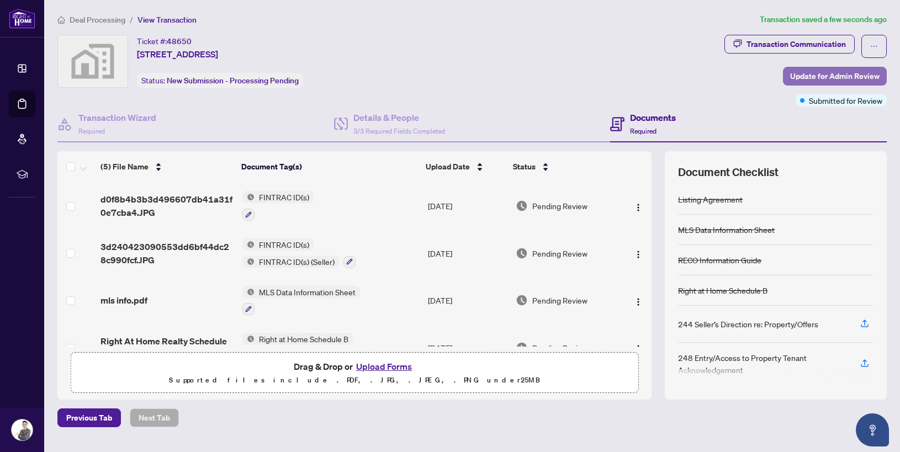
click at [856, 83] on span "Update for Admin Review" at bounding box center [834, 76] width 89 height 18
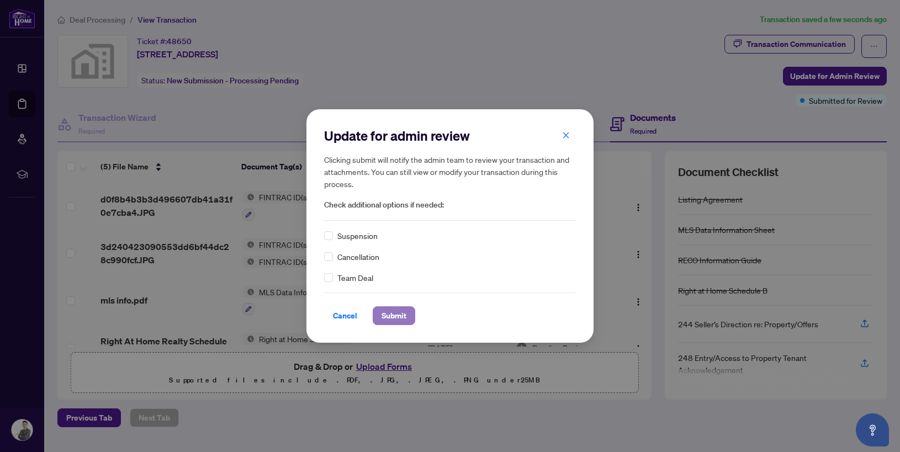
click at [406, 321] on button "Submit" at bounding box center [394, 315] width 43 height 19
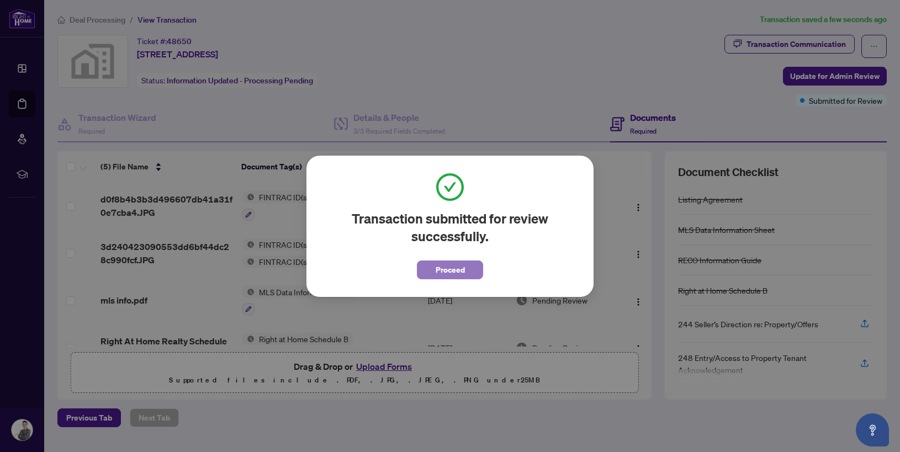
click at [451, 269] on span "Proceed" at bounding box center [450, 270] width 29 height 18
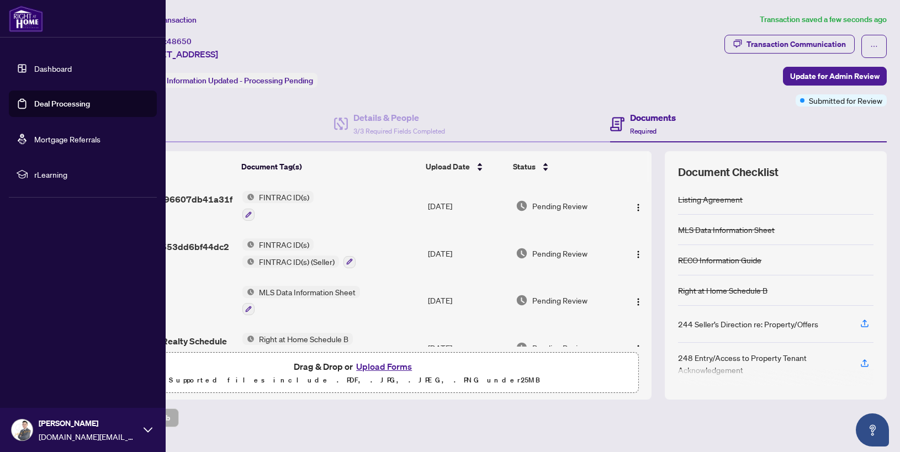
click at [84, 99] on link "Deal Processing" at bounding box center [62, 104] width 56 height 10
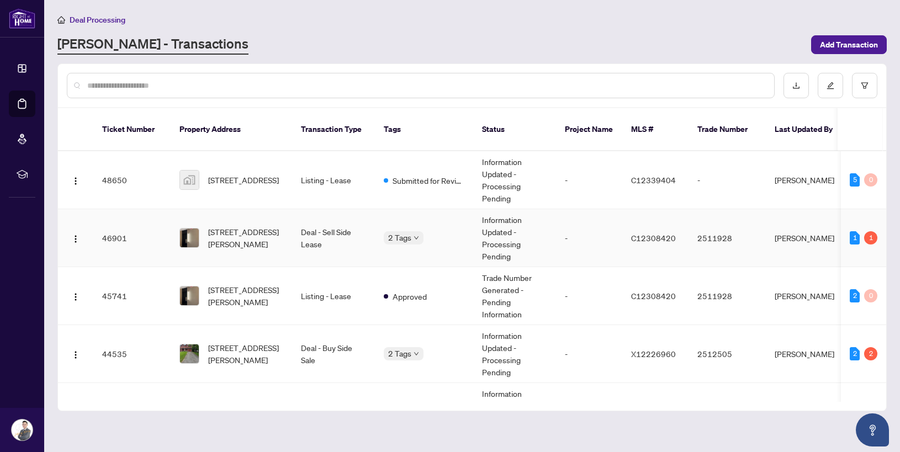
click at [590, 248] on td "-" at bounding box center [589, 238] width 66 height 58
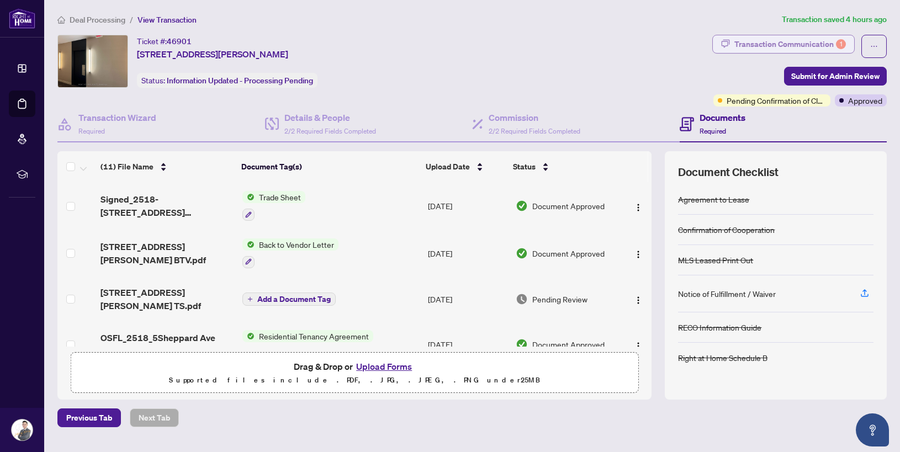
click at [794, 37] on div "Transaction Communication 1" at bounding box center [790, 44] width 112 height 18
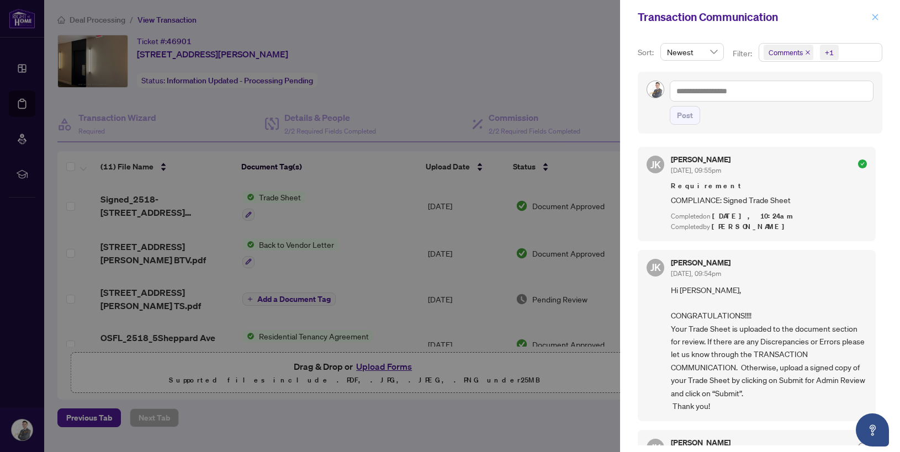
click at [878, 22] on span "button" at bounding box center [875, 17] width 8 height 18
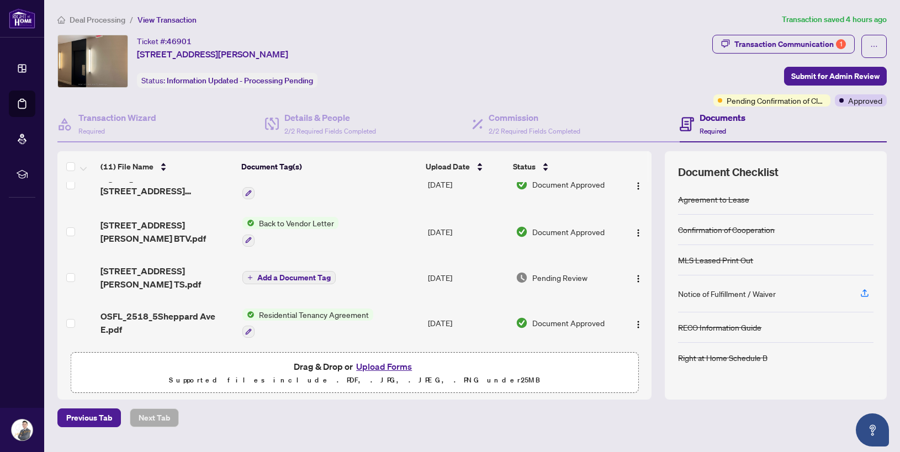
scroll to position [45, 0]
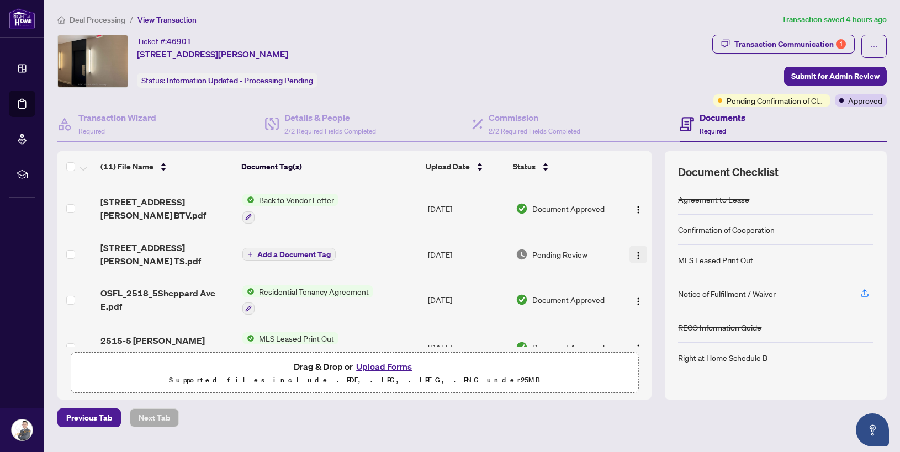
click at [636, 252] on img "button" at bounding box center [638, 255] width 9 height 9
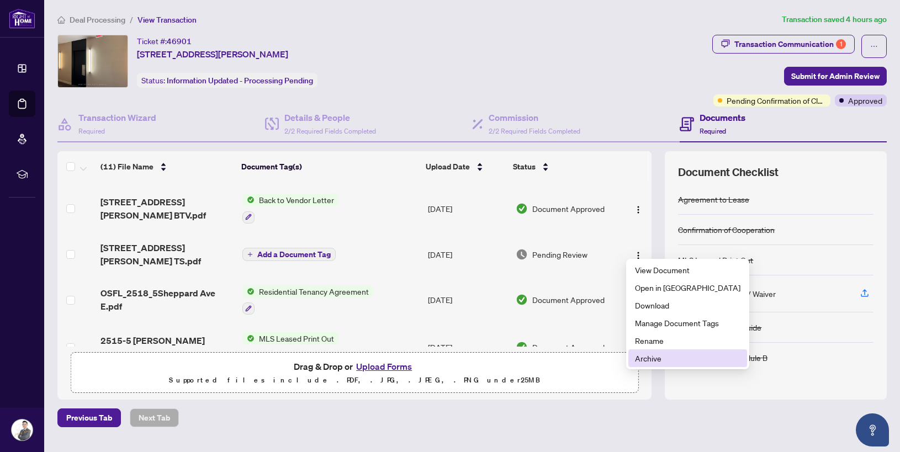
click at [667, 357] on span "Archive" at bounding box center [687, 358] width 105 height 12
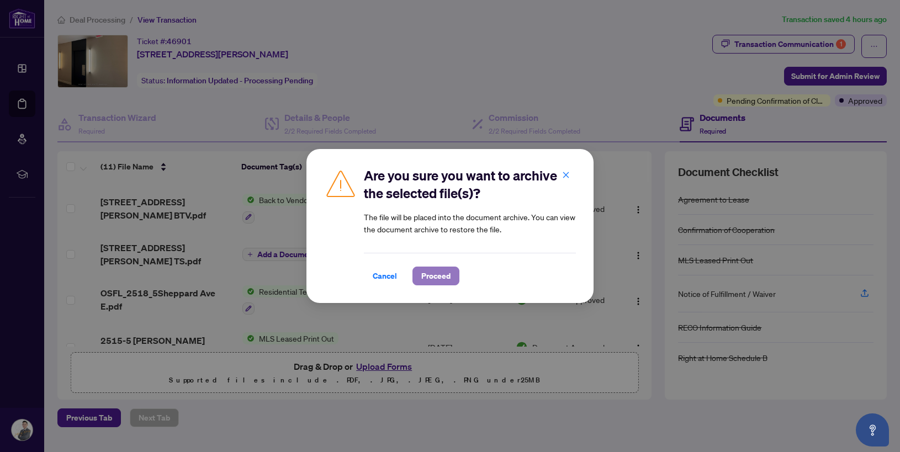
click at [457, 274] on button "Proceed" at bounding box center [435, 276] width 47 height 19
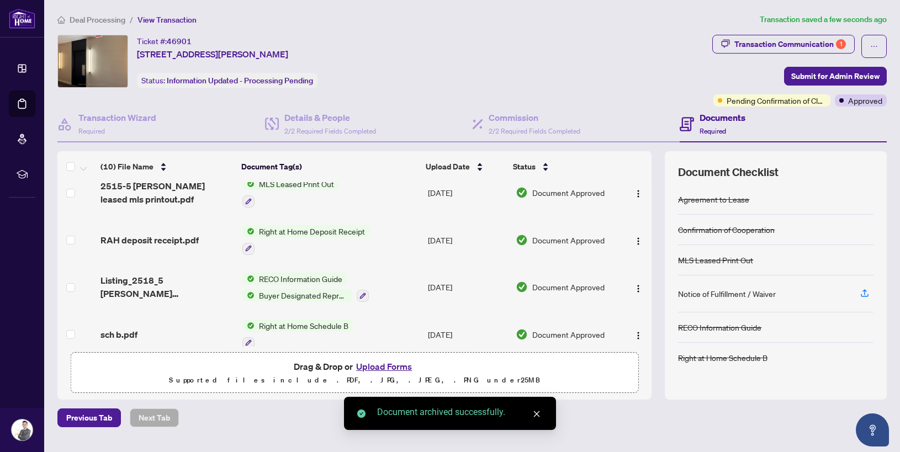
scroll to position [0, 0]
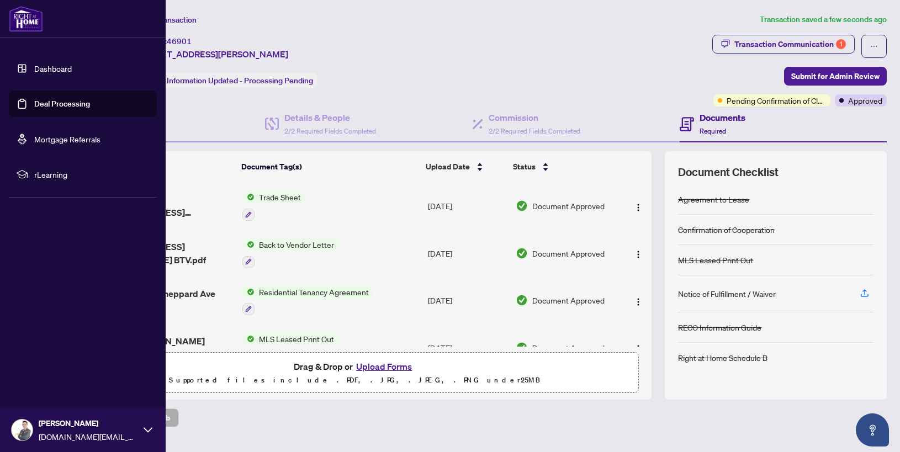
click at [36, 103] on link "Deal Processing" at bounding box center [62, 104] width 56 height 10
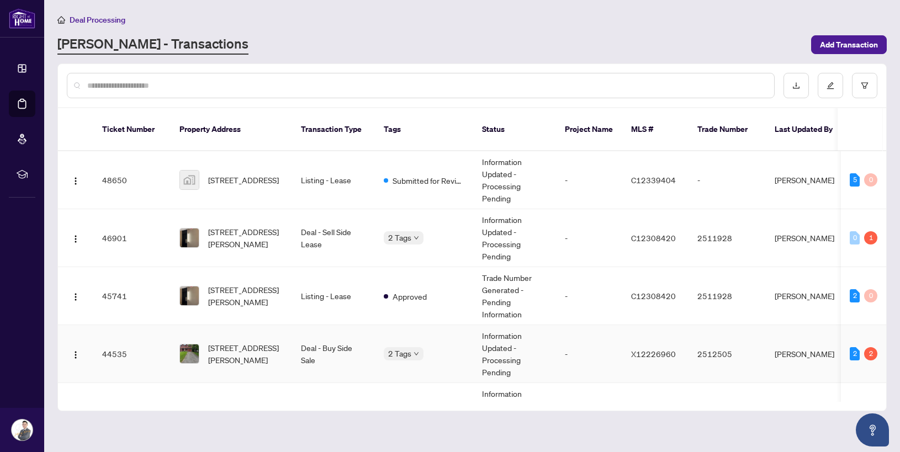
click at [586, 351] on td "-" at bounding box center [589, 354] width 66 height 58
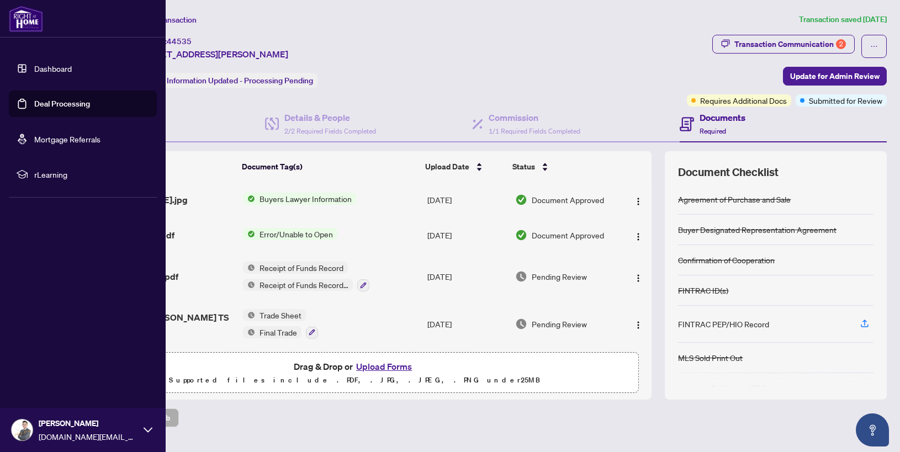
click at [90, 108] on link "Deal Processing" at bounding box center [62, 104] width 56 height 10
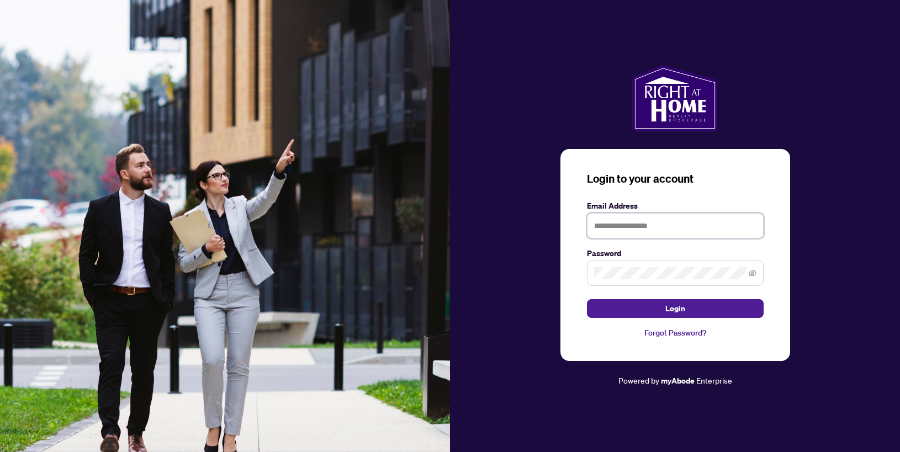
click at [646, 226] on input "text" at bounding box center [675, 225] width 177 height 25
type input "**********"
click at [587, 299] on button "Login" at bounding box center [675, 308] width 177 height 19
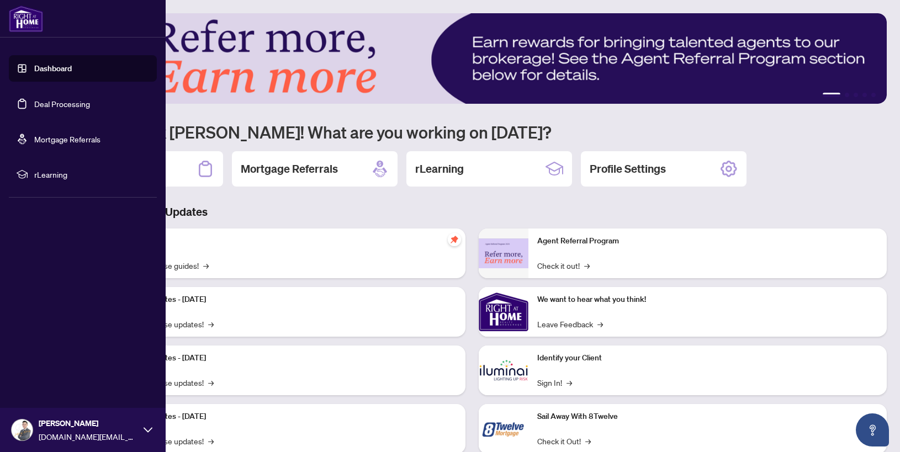
click at [54, 89] on ul "Dashboard Deal Processing Mortgage Referrals rLearning" at bounding box center [83, 121] width 148 height 132
click at [63, 102] on link "Deal Processing" at bounding box center [62, 104] width 56 height 10
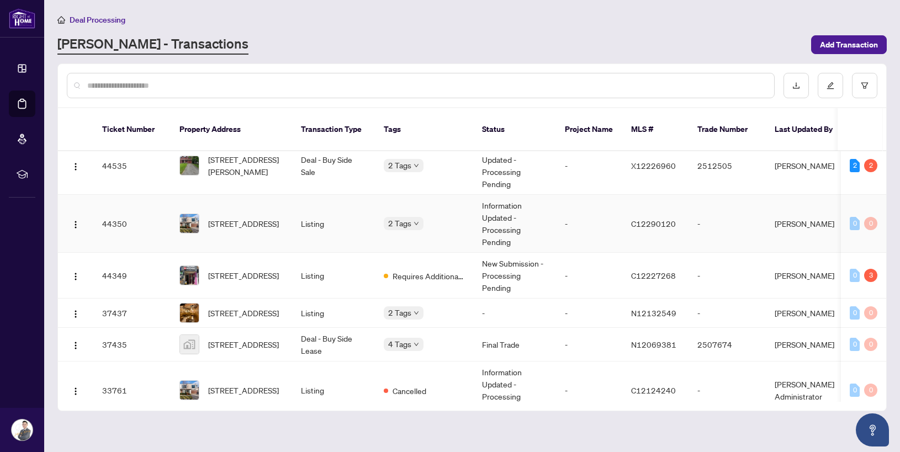
scroll to position [209, 0]
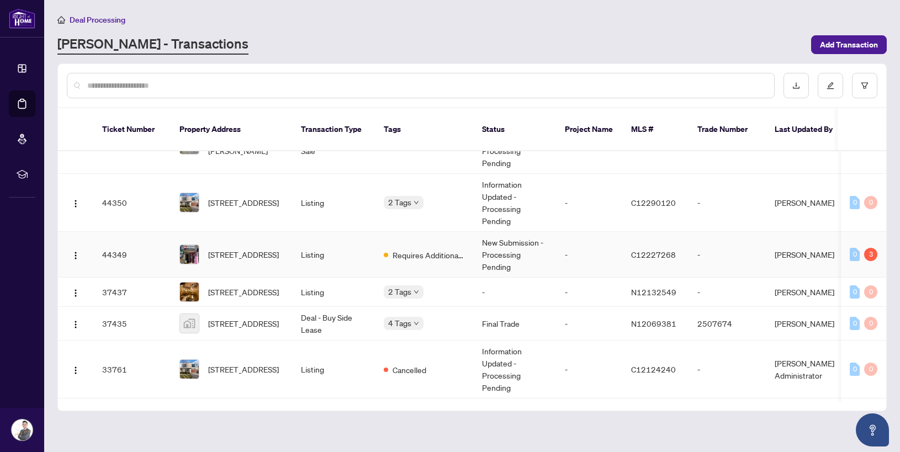
click at [342, 248] on td "Listing" at bounding box center [333, 255] width 83 height 46
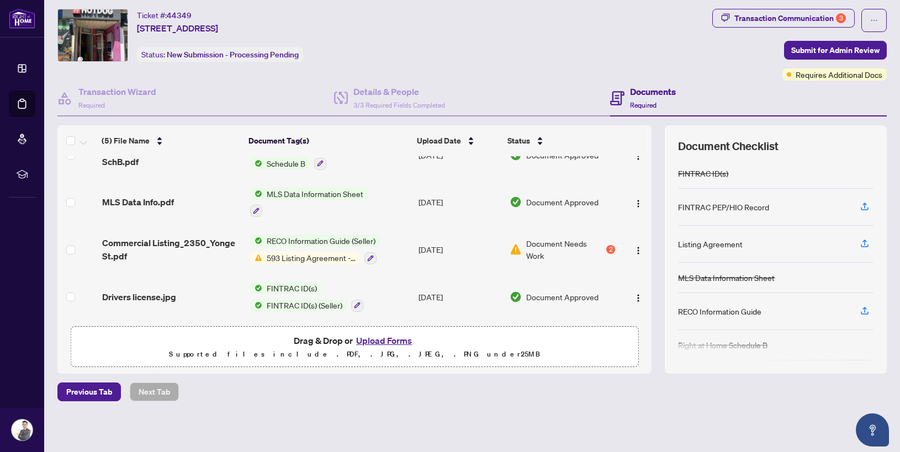
scroll to position [72, 0]
click at [634, 248] on img "button" at bounding box center [638, 251] width 9 height 9
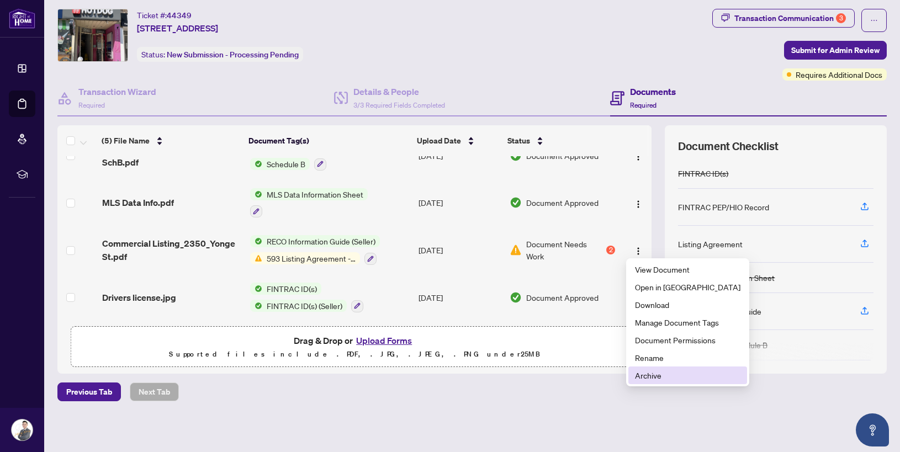
click at [659, 378] on span "Archive" at bounding box center [687, 375] width 105 height 12
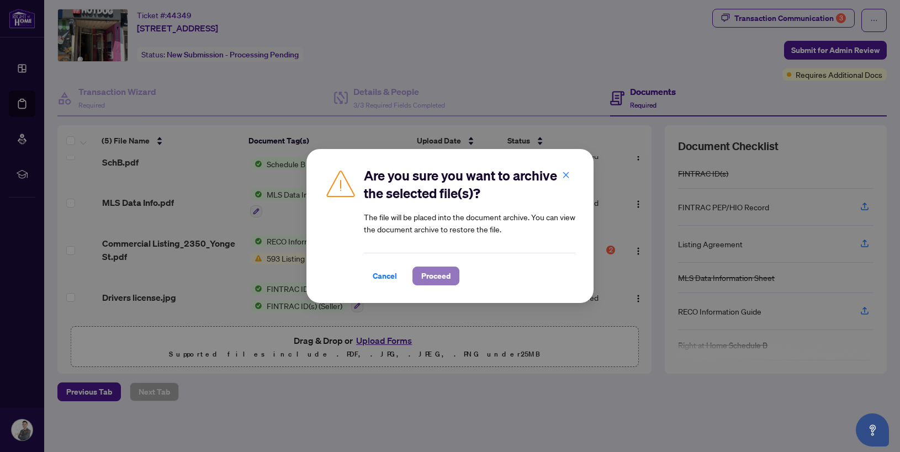
click at [444, 280] on span "Proceed" at bounding box center [435, 276] width 29 height 18
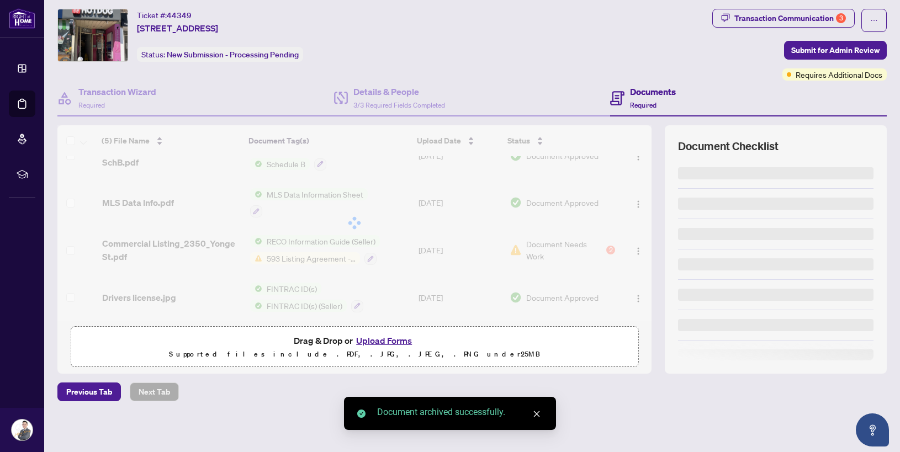
click at [389, 339] on button "Upload Forms" at bounding box center [384, 340] width 62 height 14
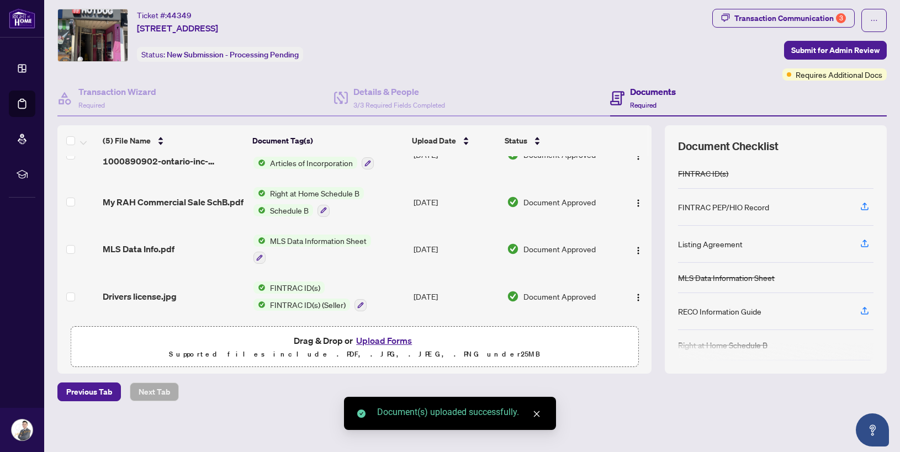
scroll to position [0, 0]
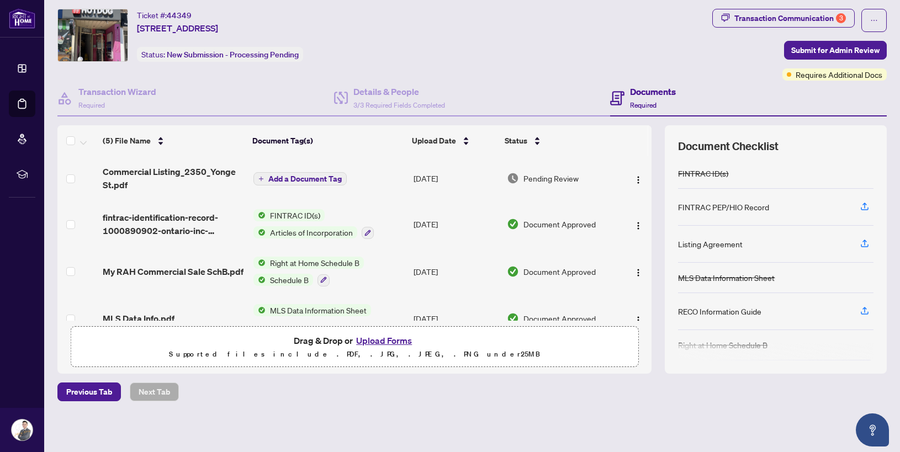
click at [337, 178] on span "Add a Document Tag" at bounding box center [304, 179] width 73 height 8
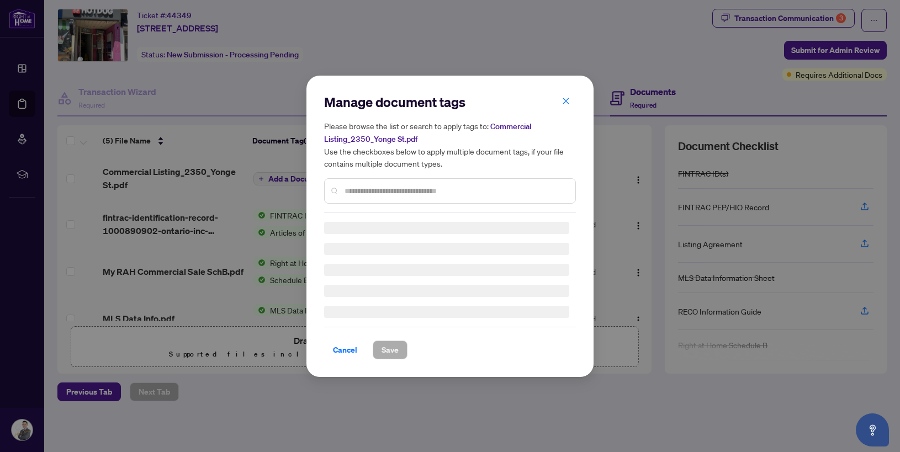
click at [380, 189] on div "Manage document tags Please browse the list or search to apply tags to: Commerc…" at bounding box center [450, 153] width 252 height 120
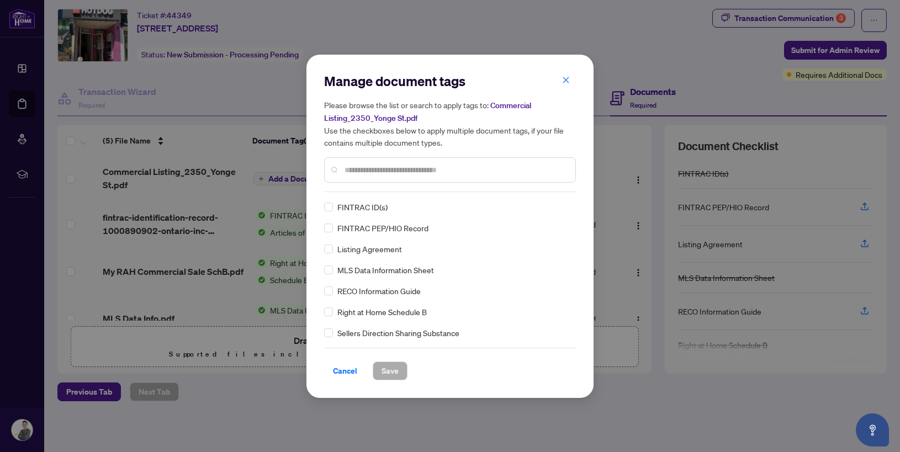
click at [367, 169] on input "text" at bounding box center [455, 170] width 222 height 12
type input "****"
click at [569, 168] on div "****" at bounding box center [450, 169] width 252 height 25
click at [566, 168] on icon "close" at bounding box center [565, 170] width 8 height 8
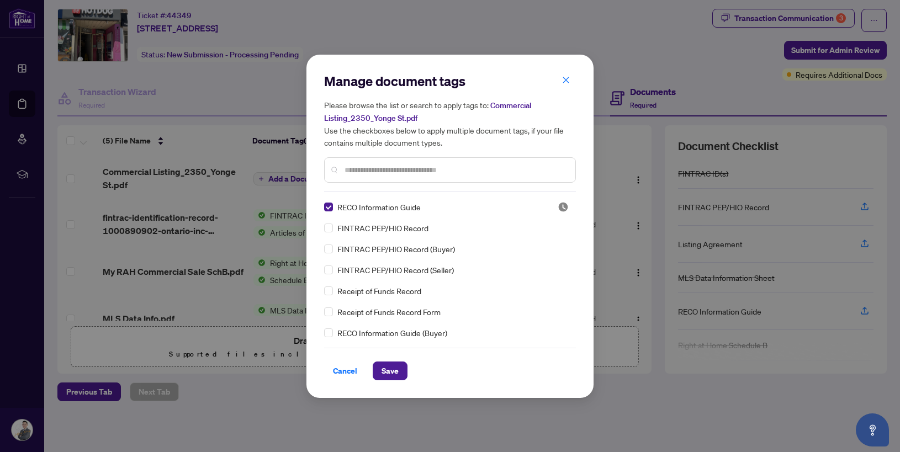
click at [492, 166] on input "text" at bounding box center [455, 170] width 222 height 12
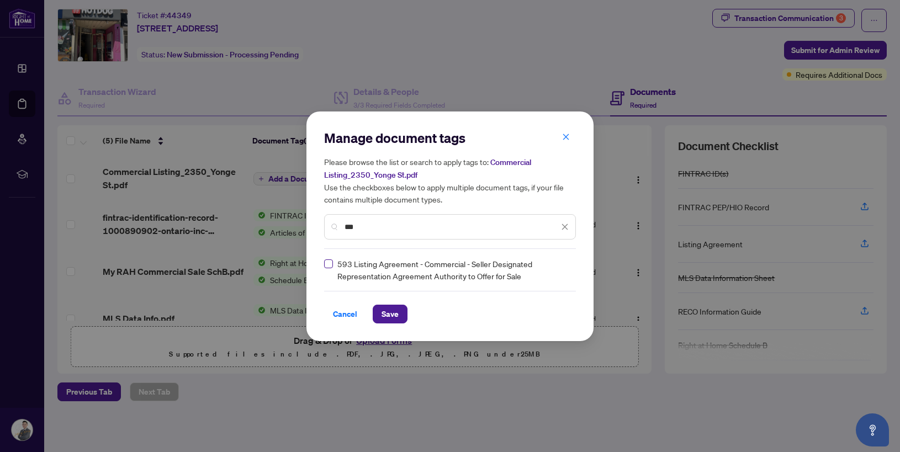
type input "***"
click at [325, 258] on label at bounding box center [328, 264] width 9 height 12
click at [396, 307] on span "Save" at bounding box center [389, 314] width 17 height 18
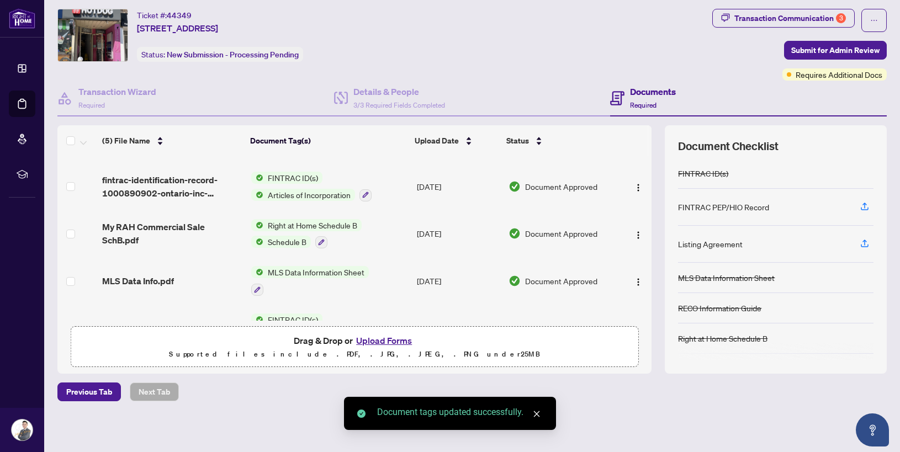
scroll to position [73, 0]
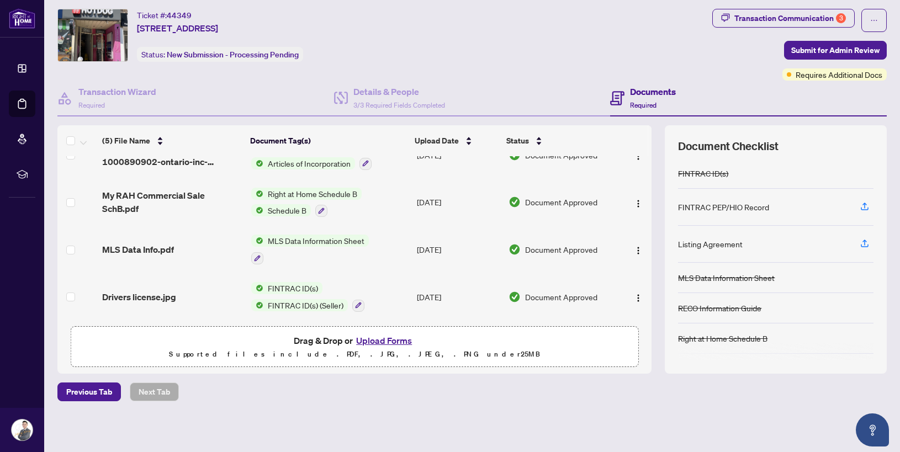
click at [397, 338] on button "Upload Forms" at bounding box center [384, 340] width 62 height 14
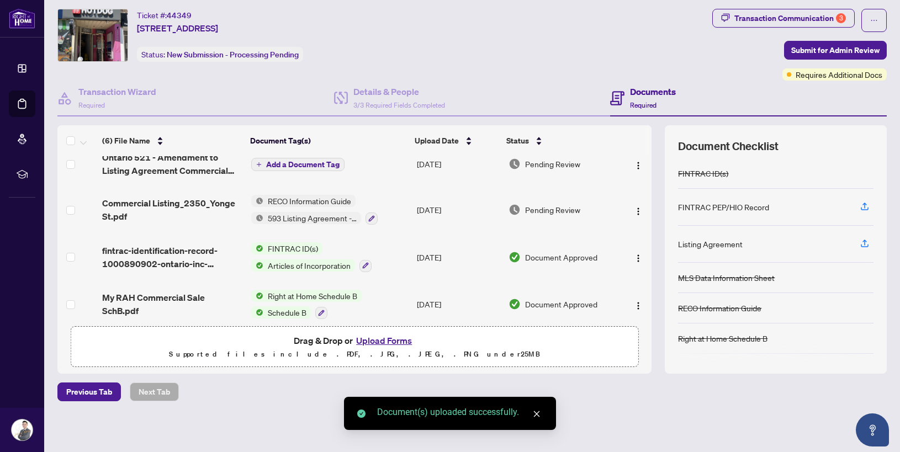
scroll to position [0, 0]
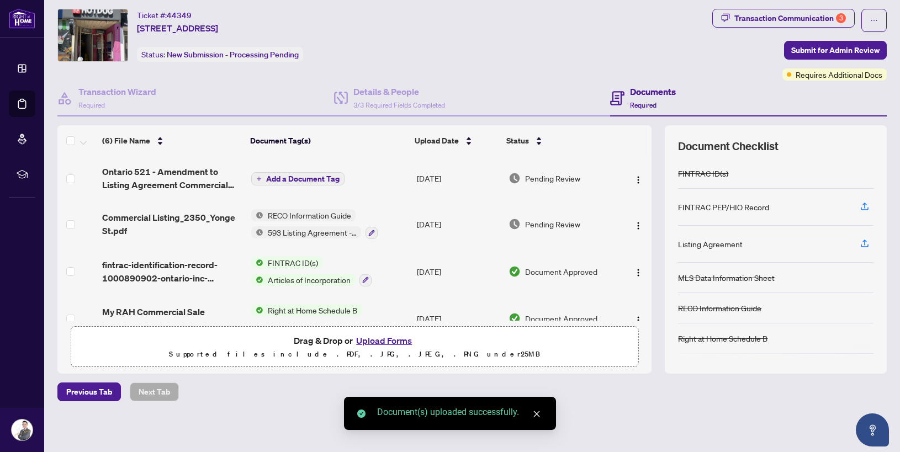
click at [323, 183] on button "Add a Document Tag" at bounding box center [297, 178] width 93 height 13
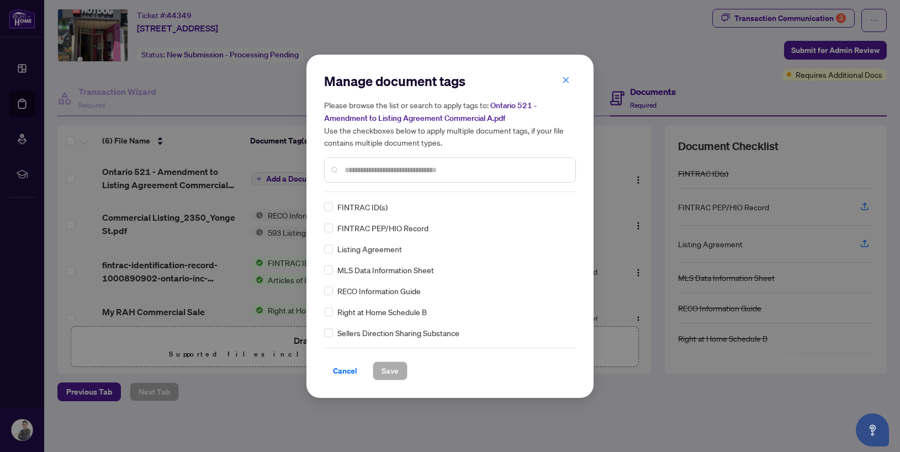
click at [370, 173] on input "text" at bounding box center [455, 170] width 222 height 12
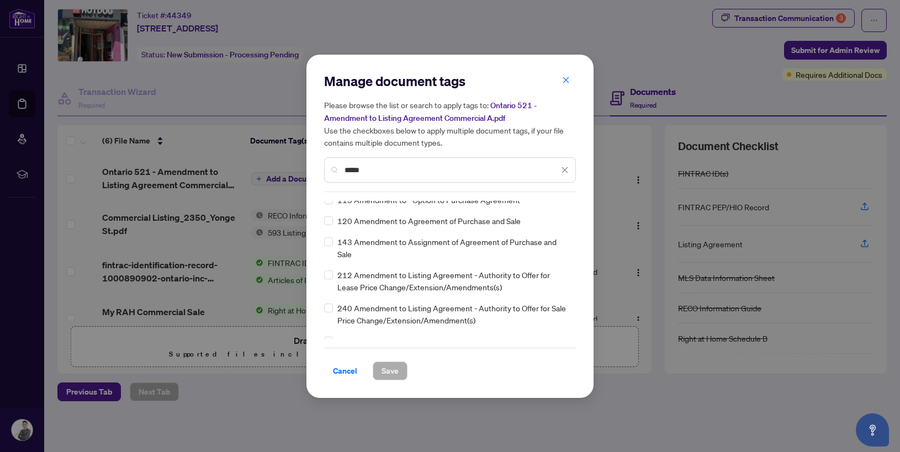
scroll to position [10, 0]
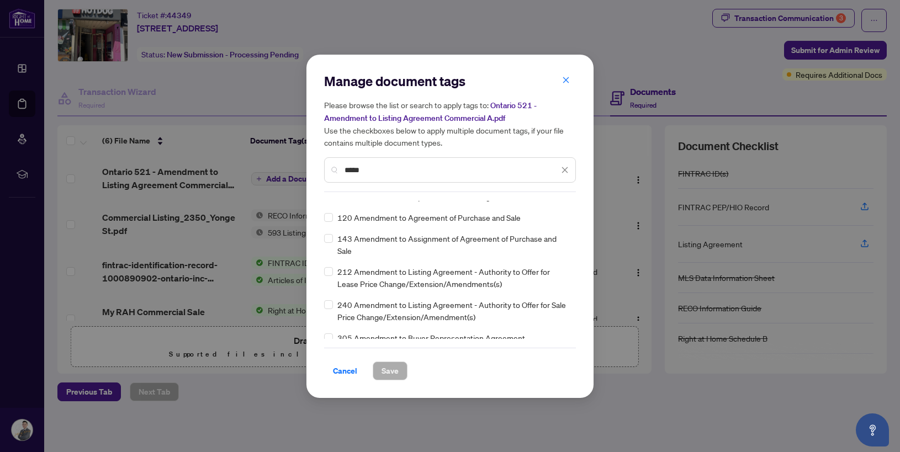
type input "*****"
click at [561, 173] on span at bounding box center [565, 170] width 8 height 12
click at [564, 170] on icon "close" at bounding box center [565, 170] width 8 height 8
click at [485, 173] on input "text" at bounding box center [455, 170] width 222 height 12
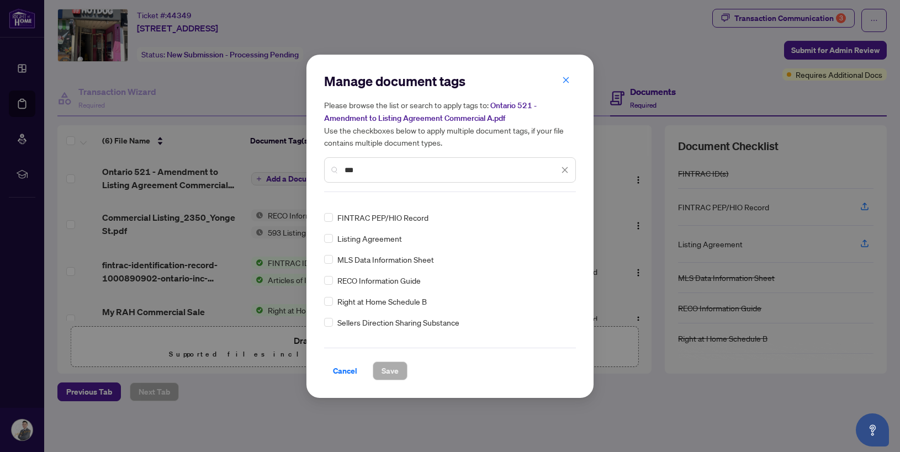
scroll to position [0, 0]
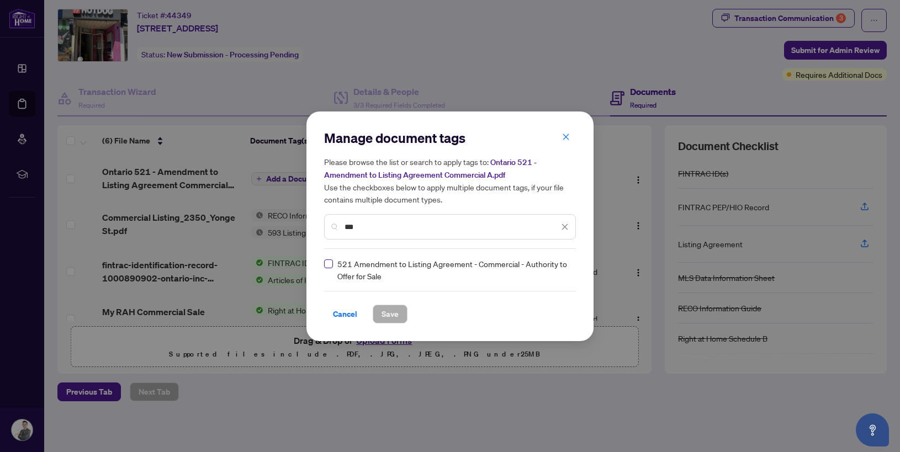
type input "***"
click at [396, 312] on span "Save" at bounding box center [389, 314] width 17 height 18
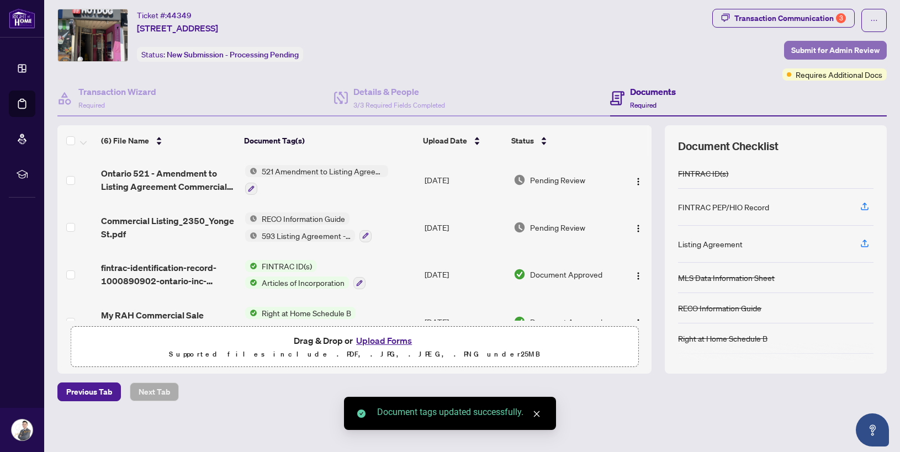
click at [866, 56] on span "Submit for Admin Review" at bounding box center [835, 50] width 88 height 18
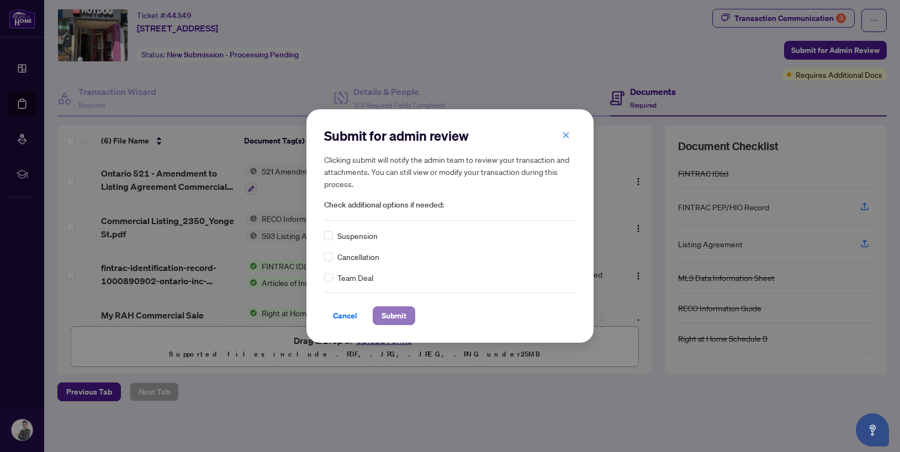
click at [411, 317] on button "Submit" at bounding box center [394, 315] width 43 height 19
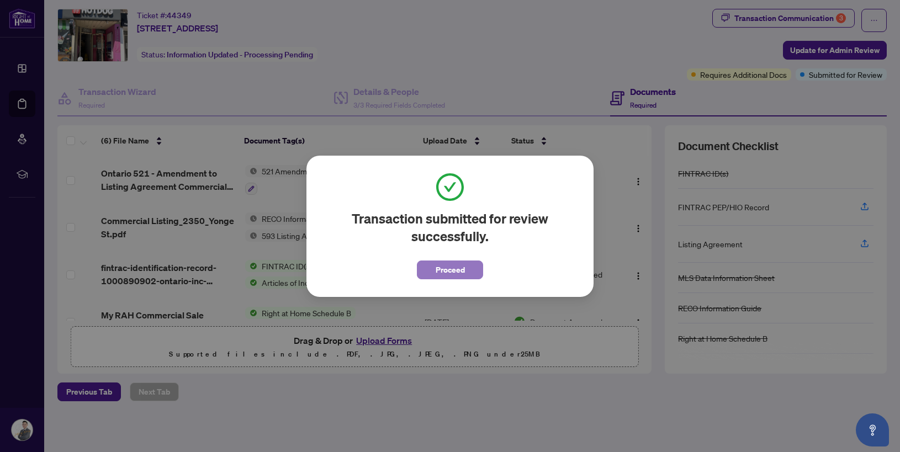
click at [460, 266] on span "Proceed" at bounding box center [450, 270] width 29 height 18
